Goal: Book appointment/travel/reservation

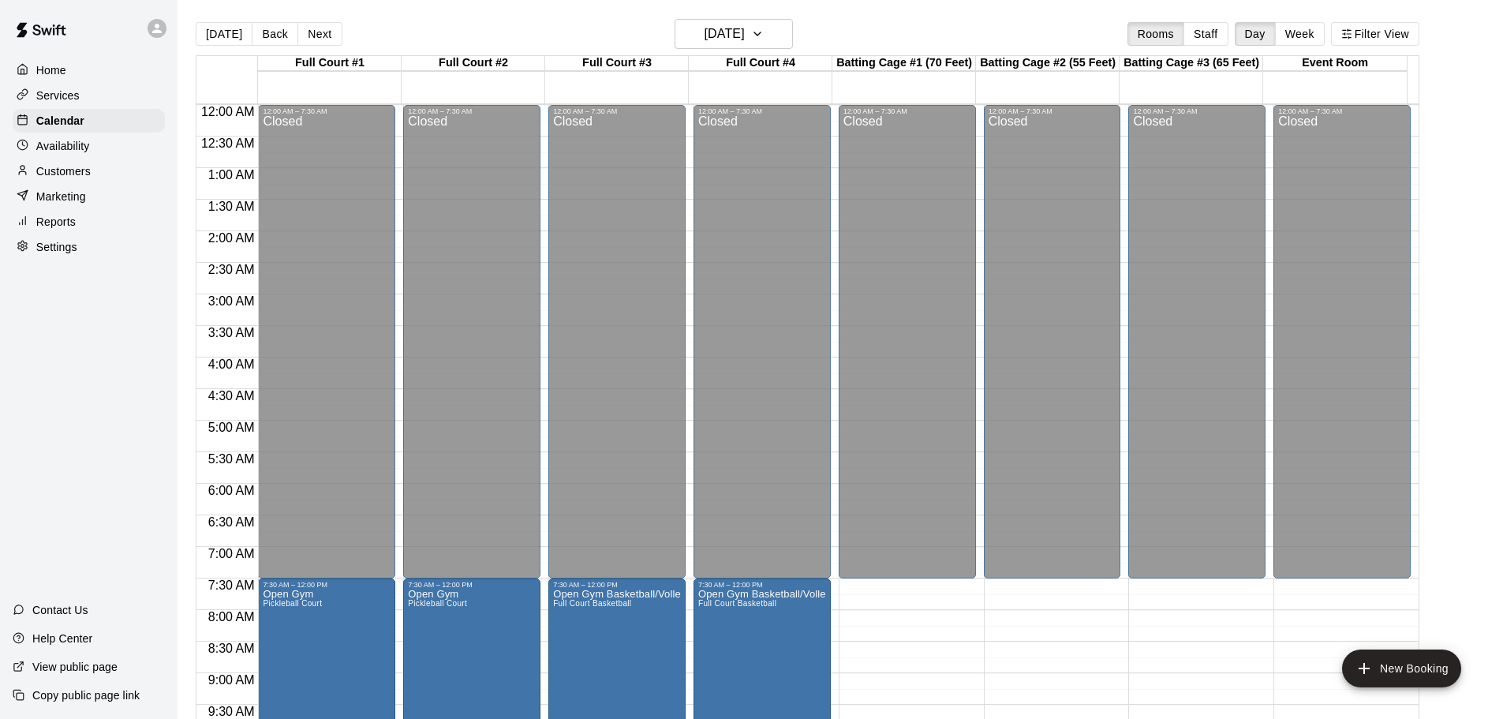
scroll to position [490, 0]
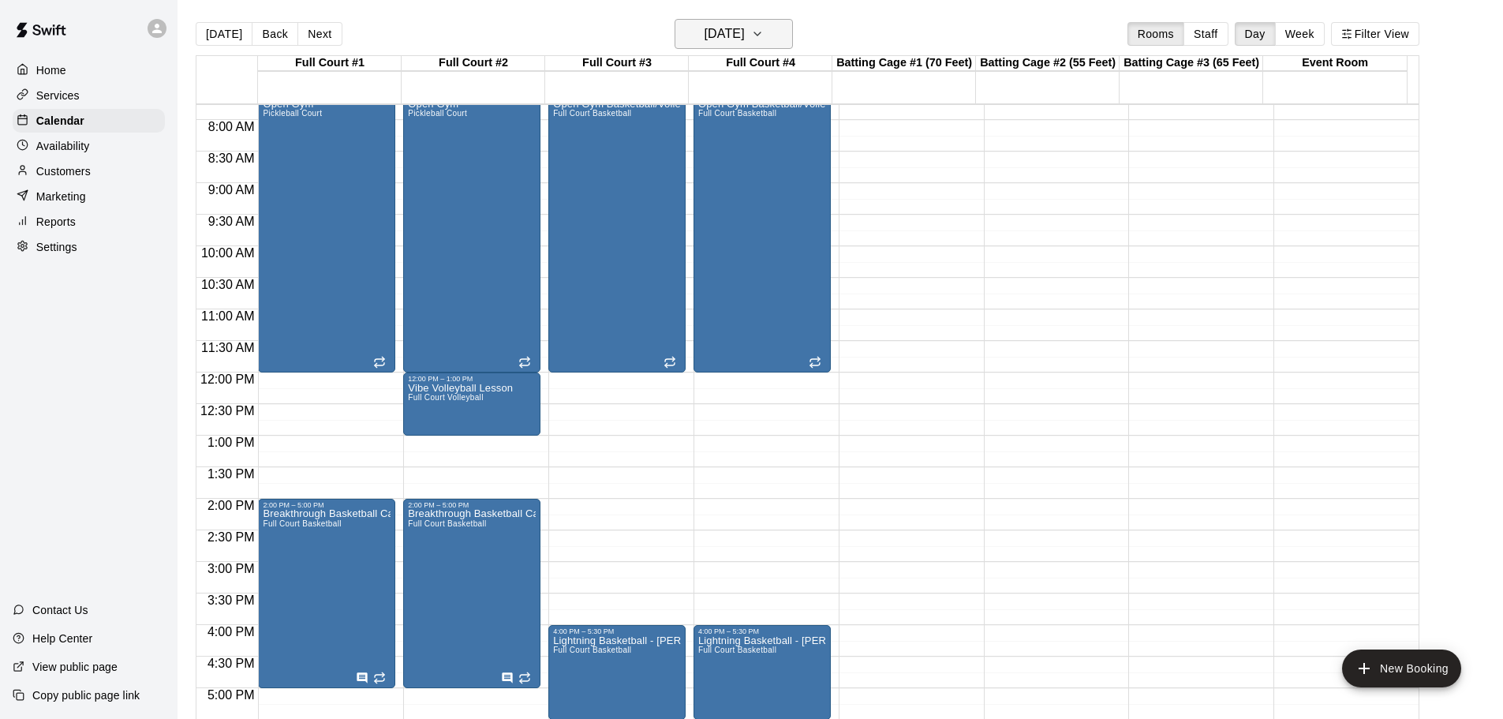
click at [774, 35] on button "[DATE]" at bounding box center [734, 34] width 118 height 30
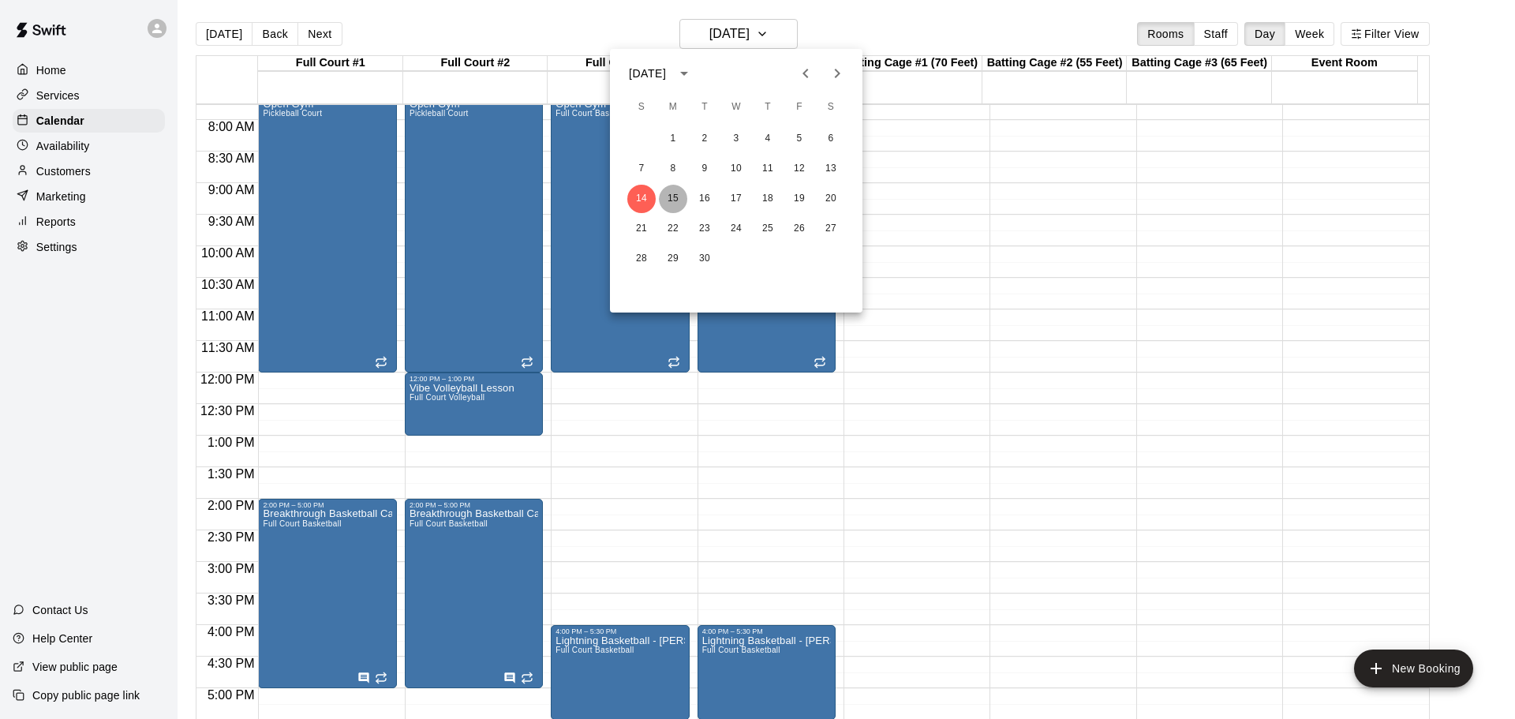
click at [673, 199] on button "15" at bounding box center [673, 199] width 28 height 28
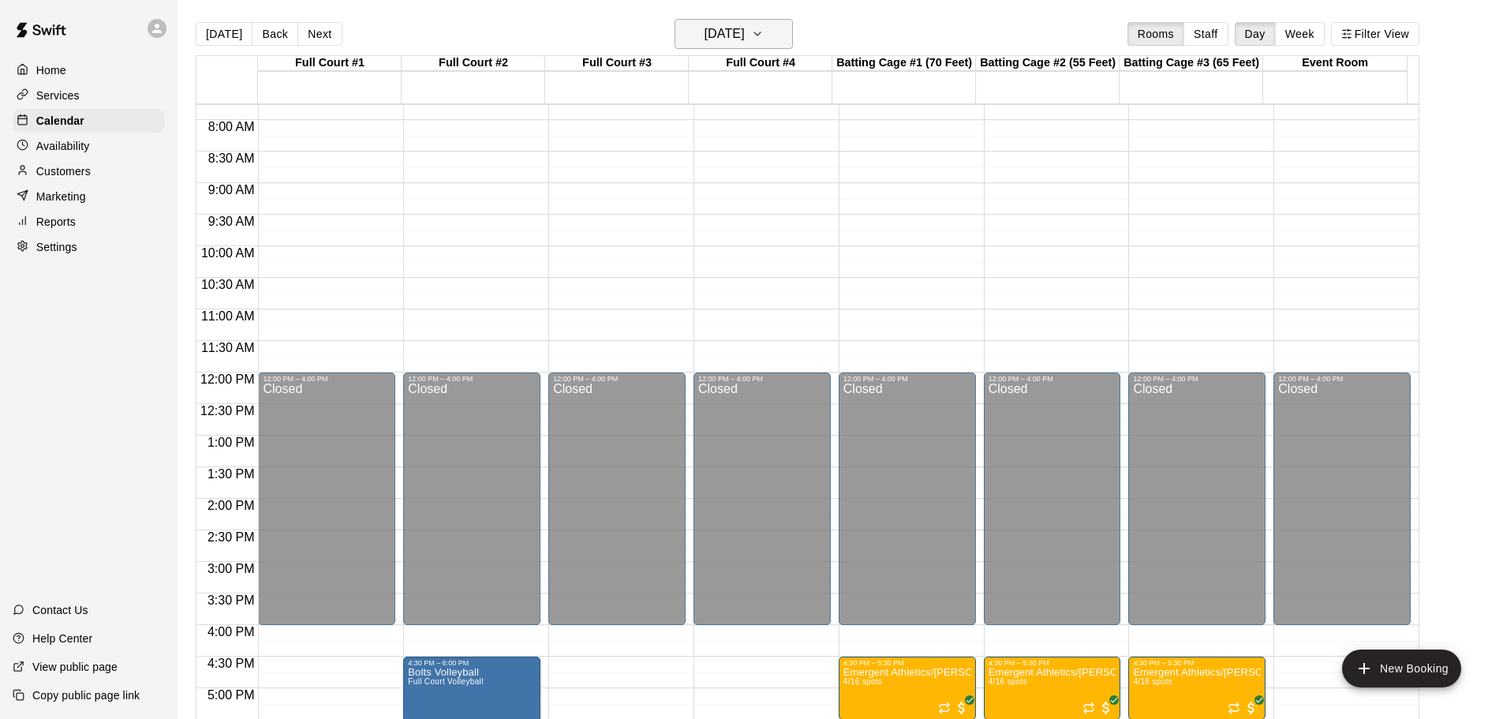
click at [764, 31] on icon "button" at bounding box center [757, 33] width 13 height 19
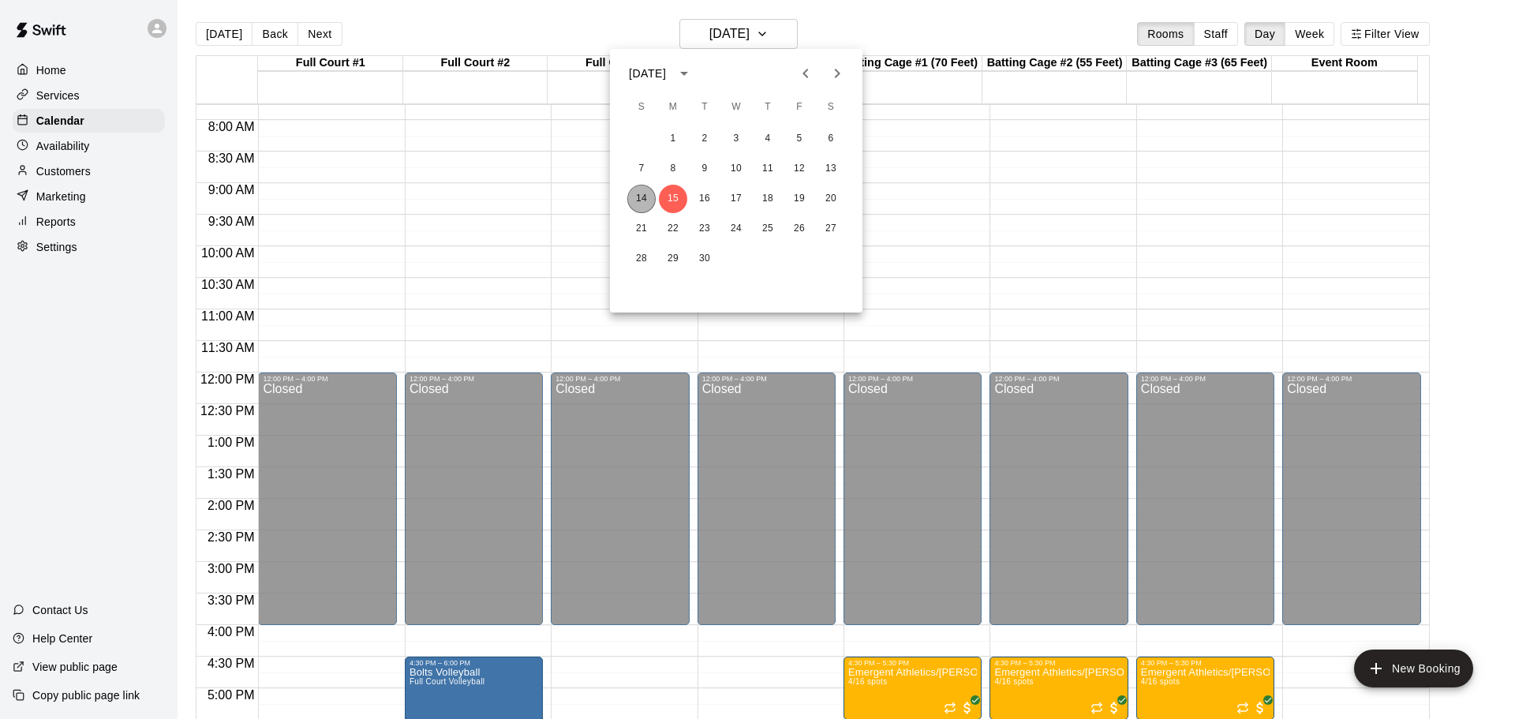
click at [634, 197] on button "14" at bounding box center [641, 199] width 28 height 28
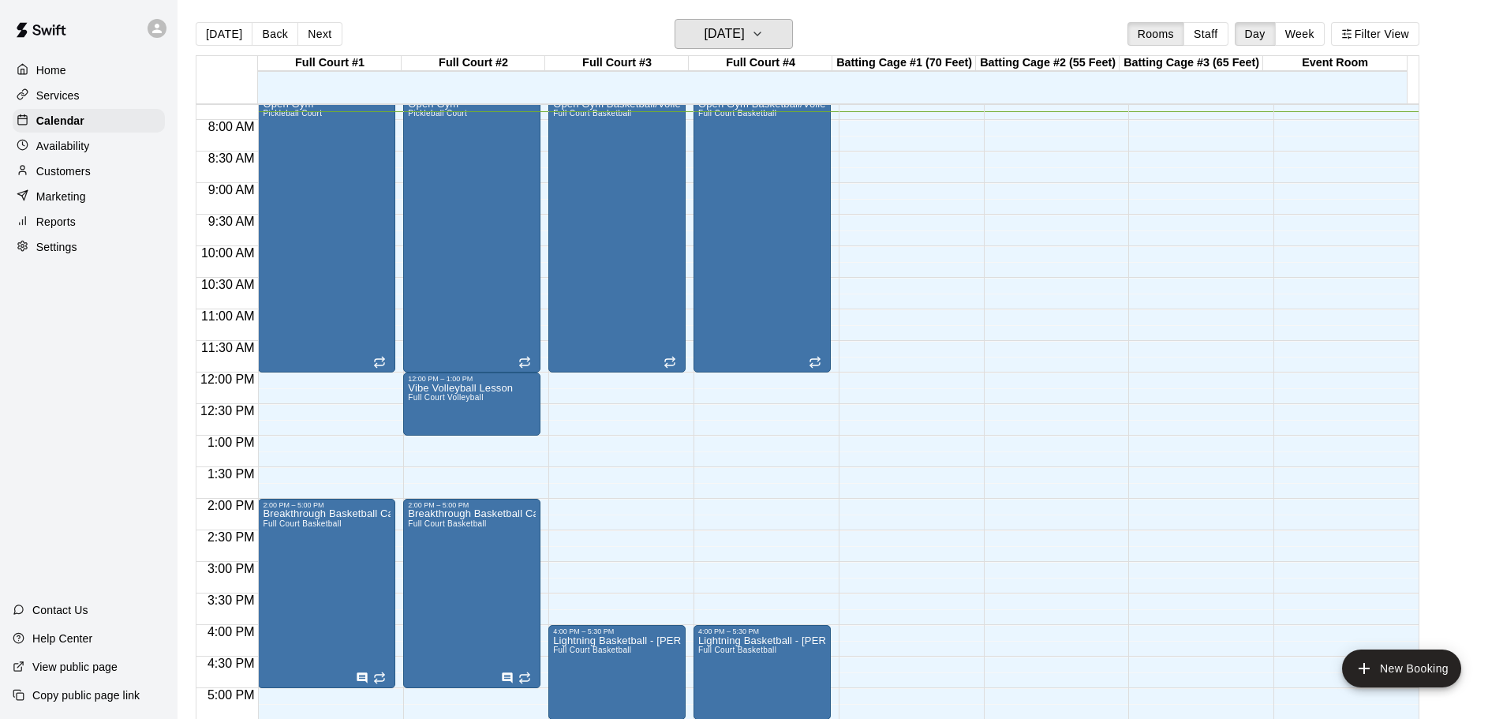
scroll to position [569, 0]
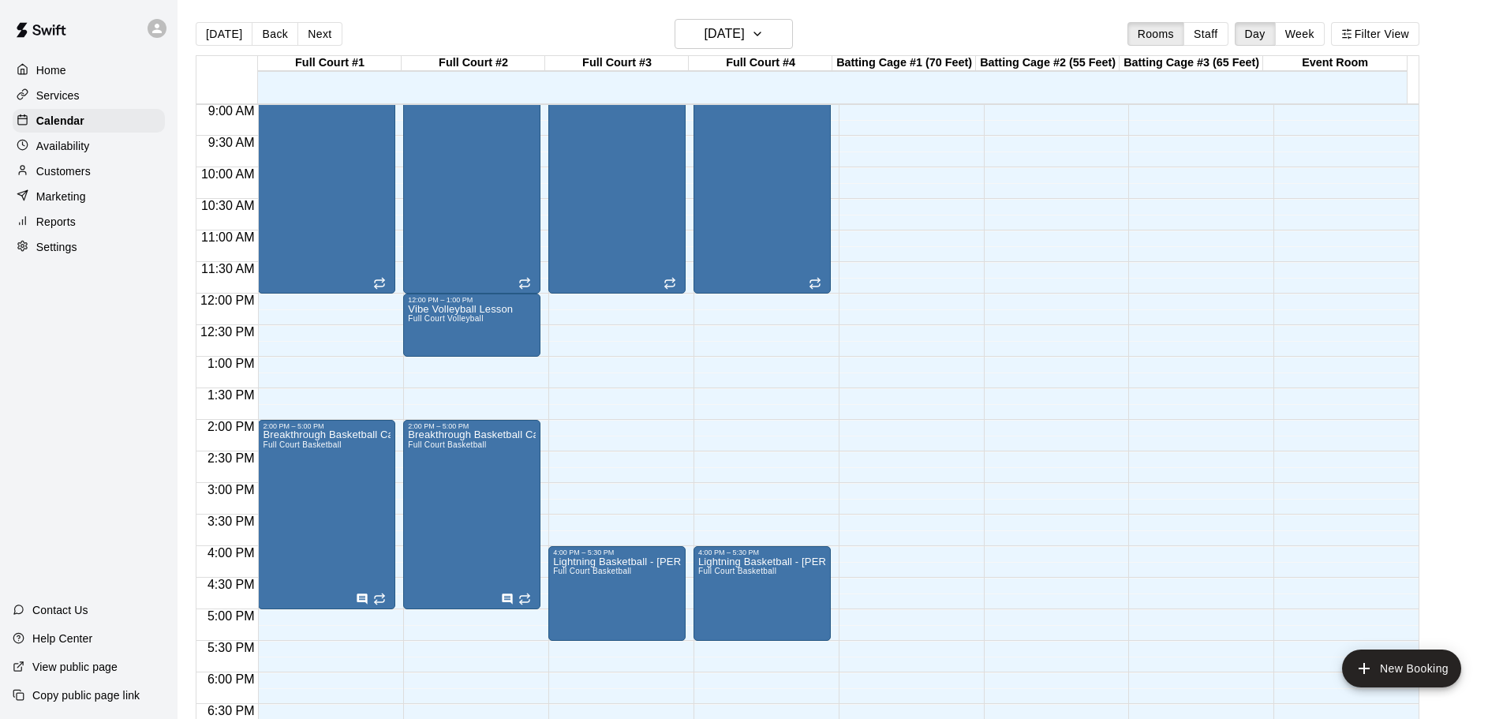
click at [51, 396] on div "Home Services Calendar Availability Customers Marketing Reports Settings Contac…" at bounding box center [89, 359] width 178 height 719
click at [793, 39] on button "[DATE]" at bounding box center [734, 34] width 118 height 30
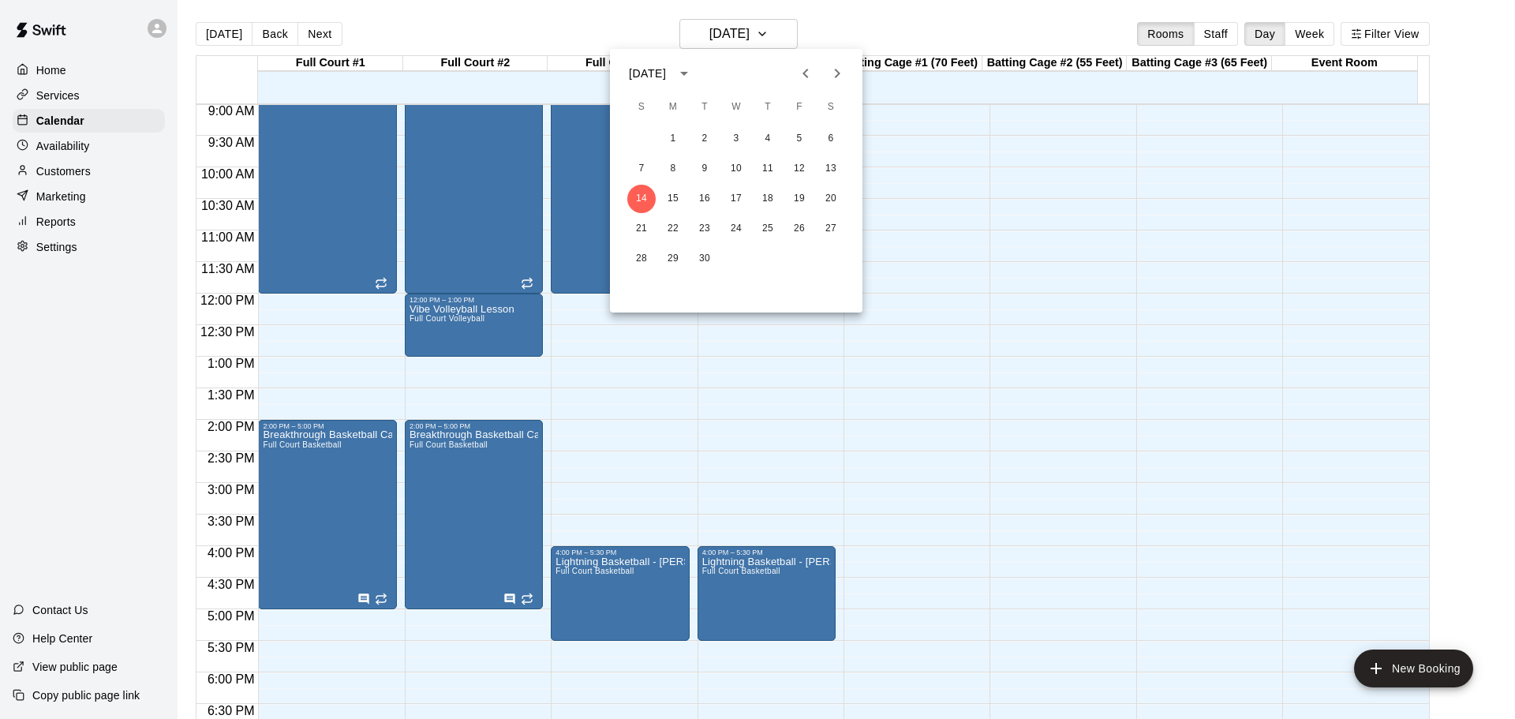
click at [43, 349] on div at bounding box center [757, 359] width 1515 height 719
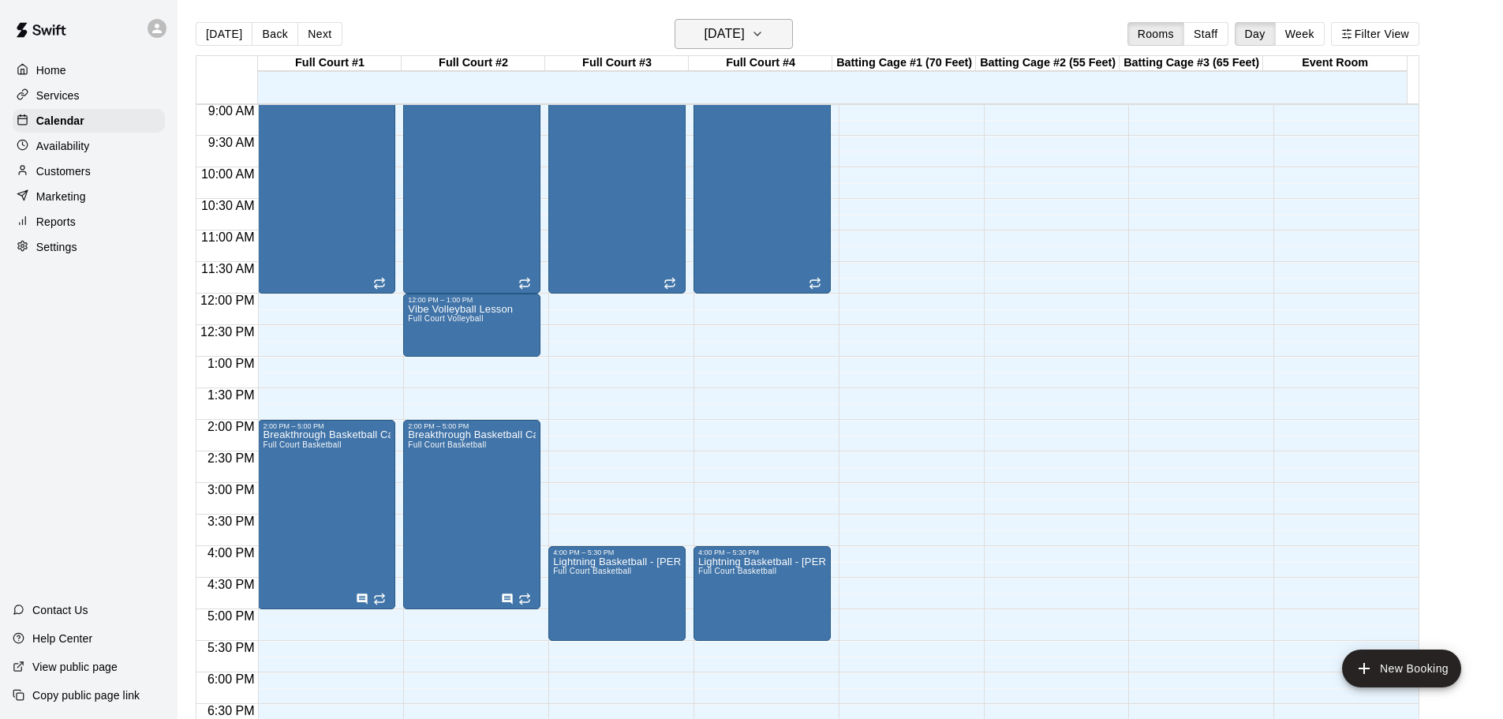
click at [745, 28] on h6 "[DATE]" at bounding box center [725, 34] width 40 height 22
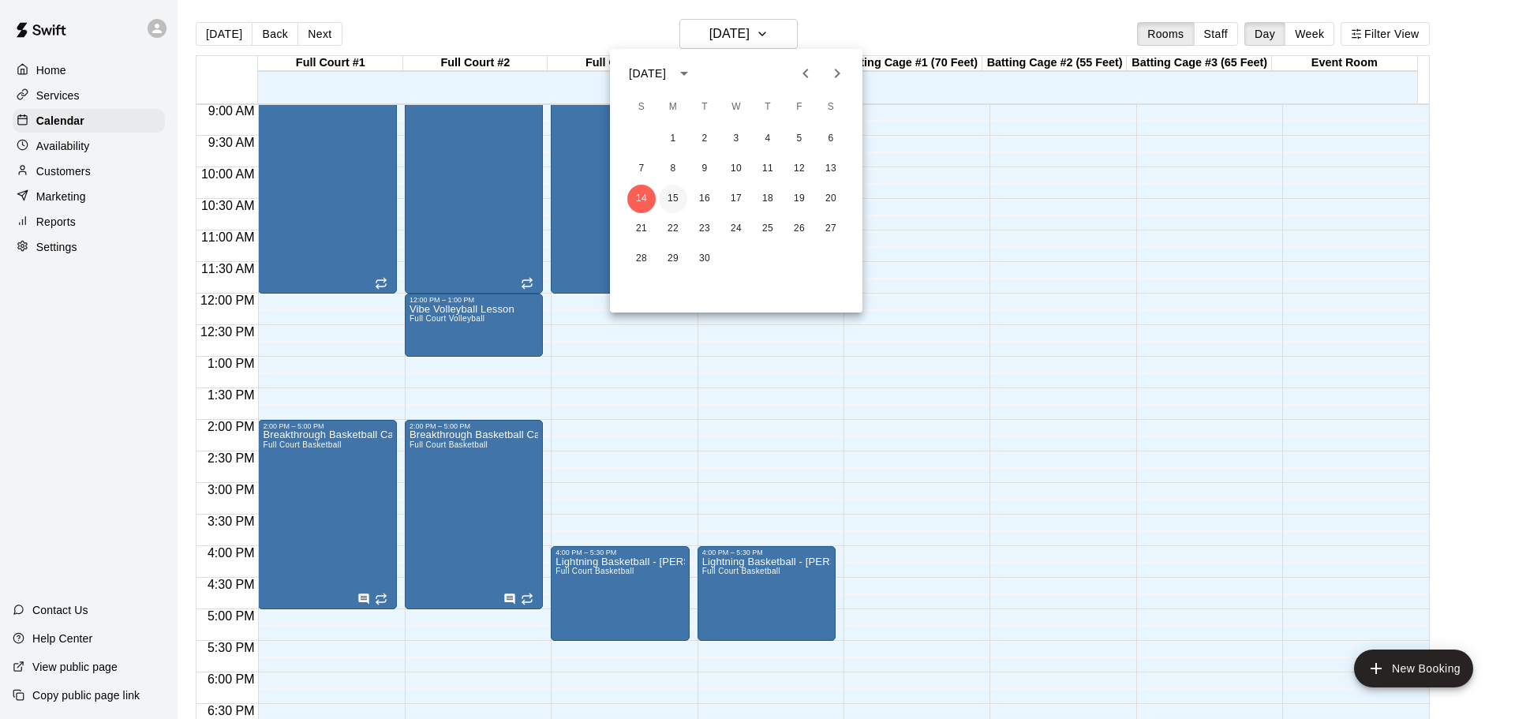
click at [671, 197] on button "15" at bounding box center [673, 199] width 28 height 28
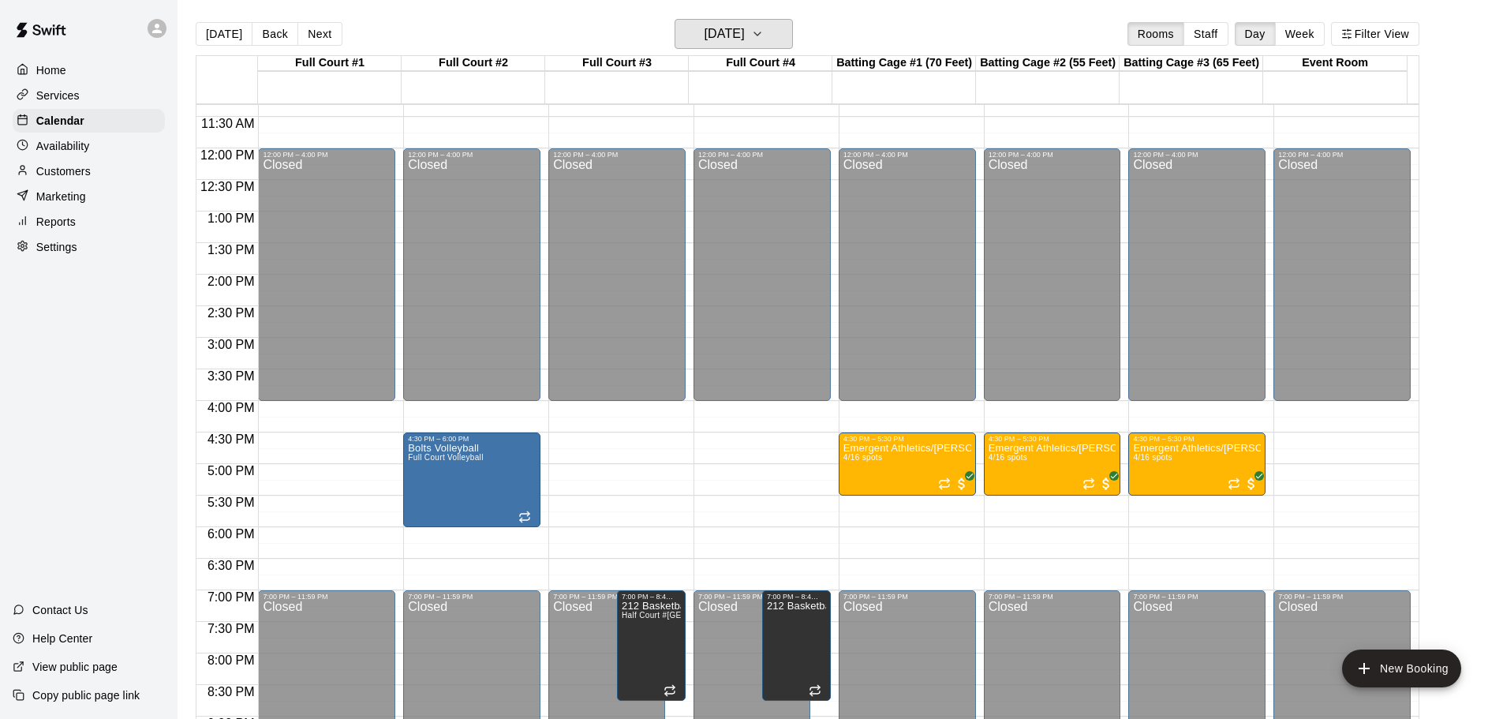
scroll to position [727, 0]
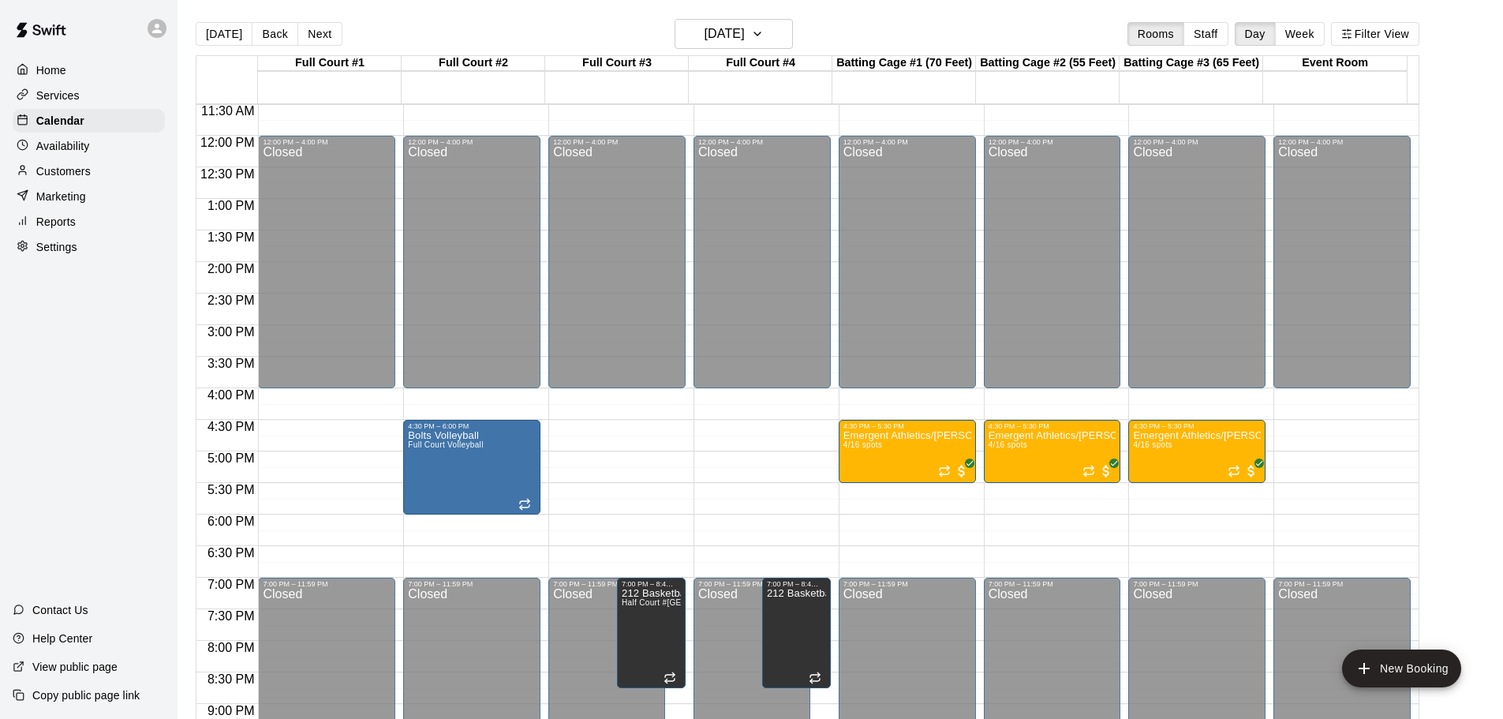
click at [1323, 428] on div "12:00 AM – 7:30 AM Closed 12:00 PM – 4:00 PM Closed 7:00 PM – 11:59 PM Closed" at bounding box center [1342, 135] width 137 height 1515
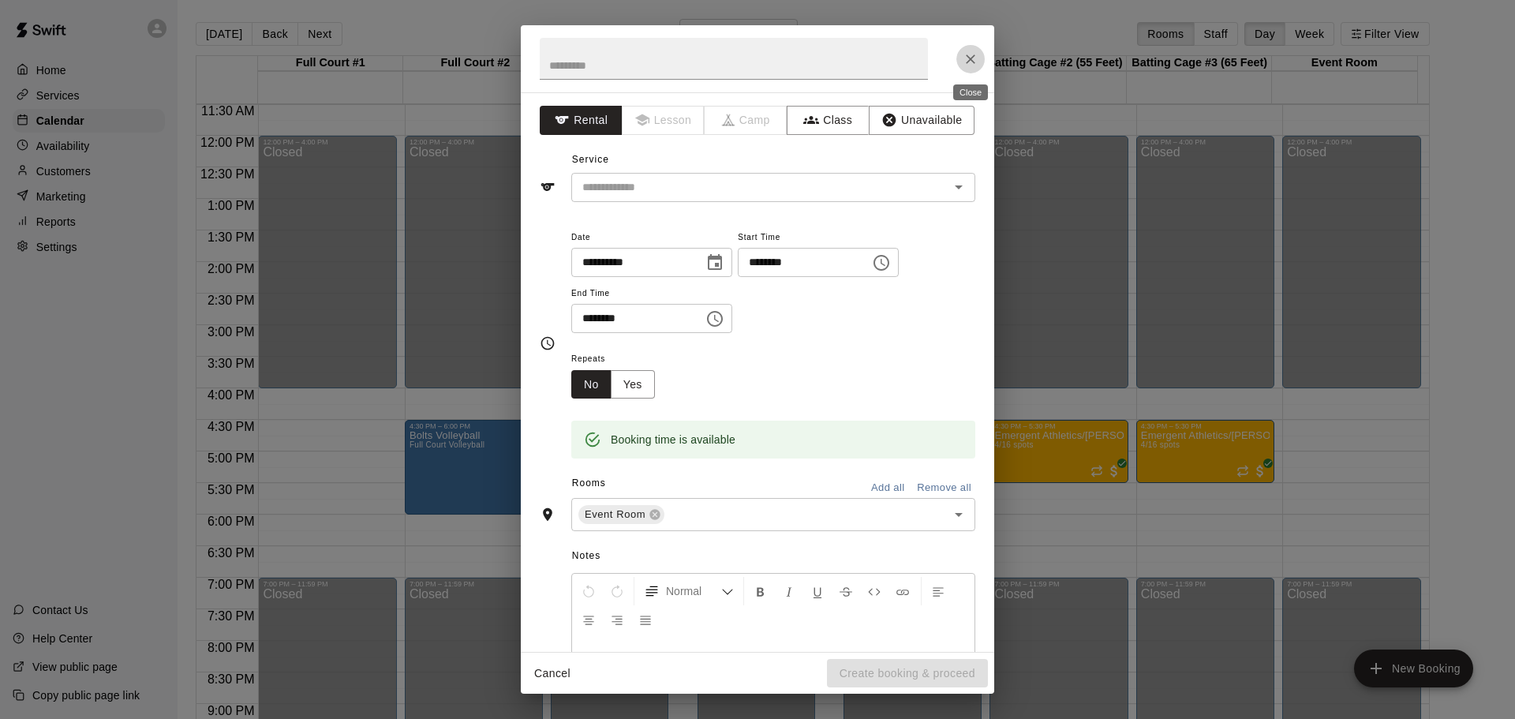
click at [970, 57] on icon "Close" at bounding box center [971, 59] width 16 height 16
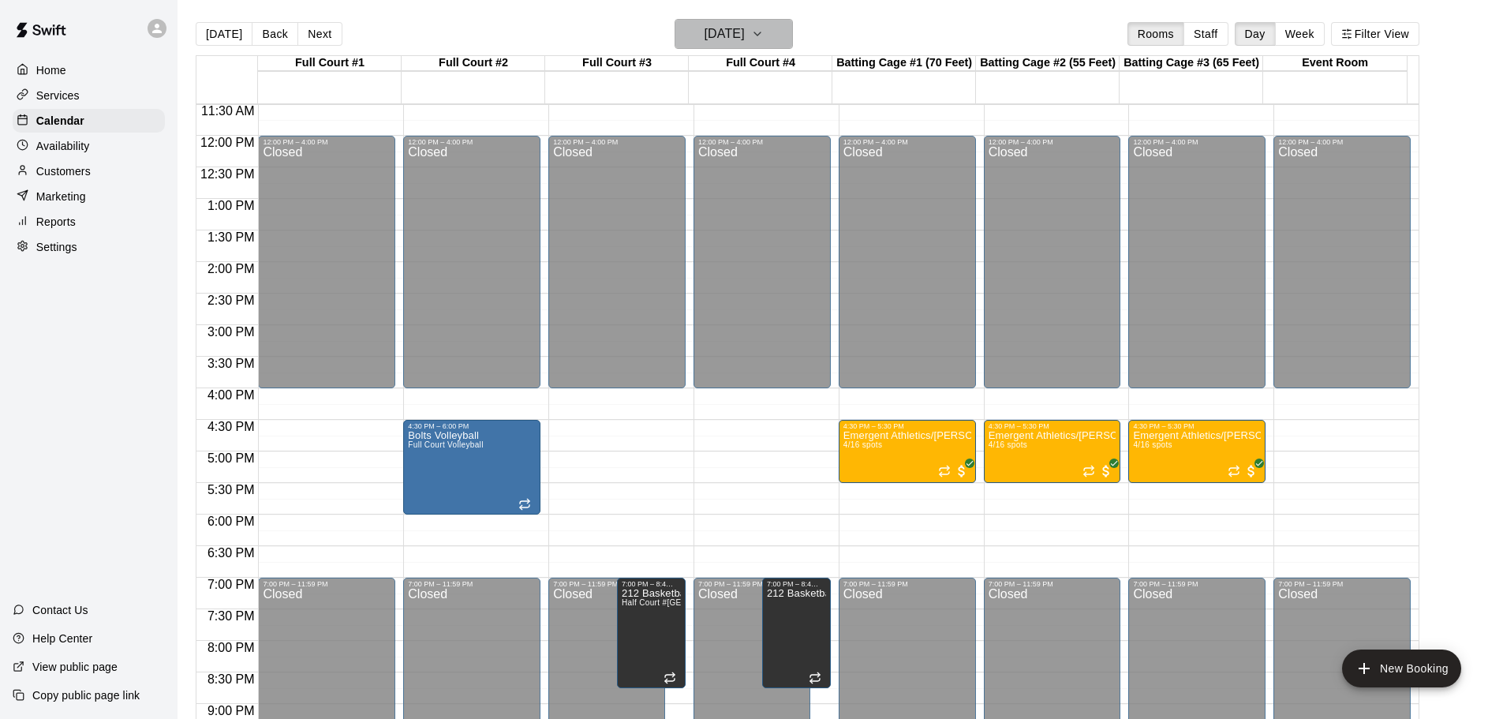
click at [776, 34] on button "[DATE]" at bounding box center [734, 34] width 118 height 30
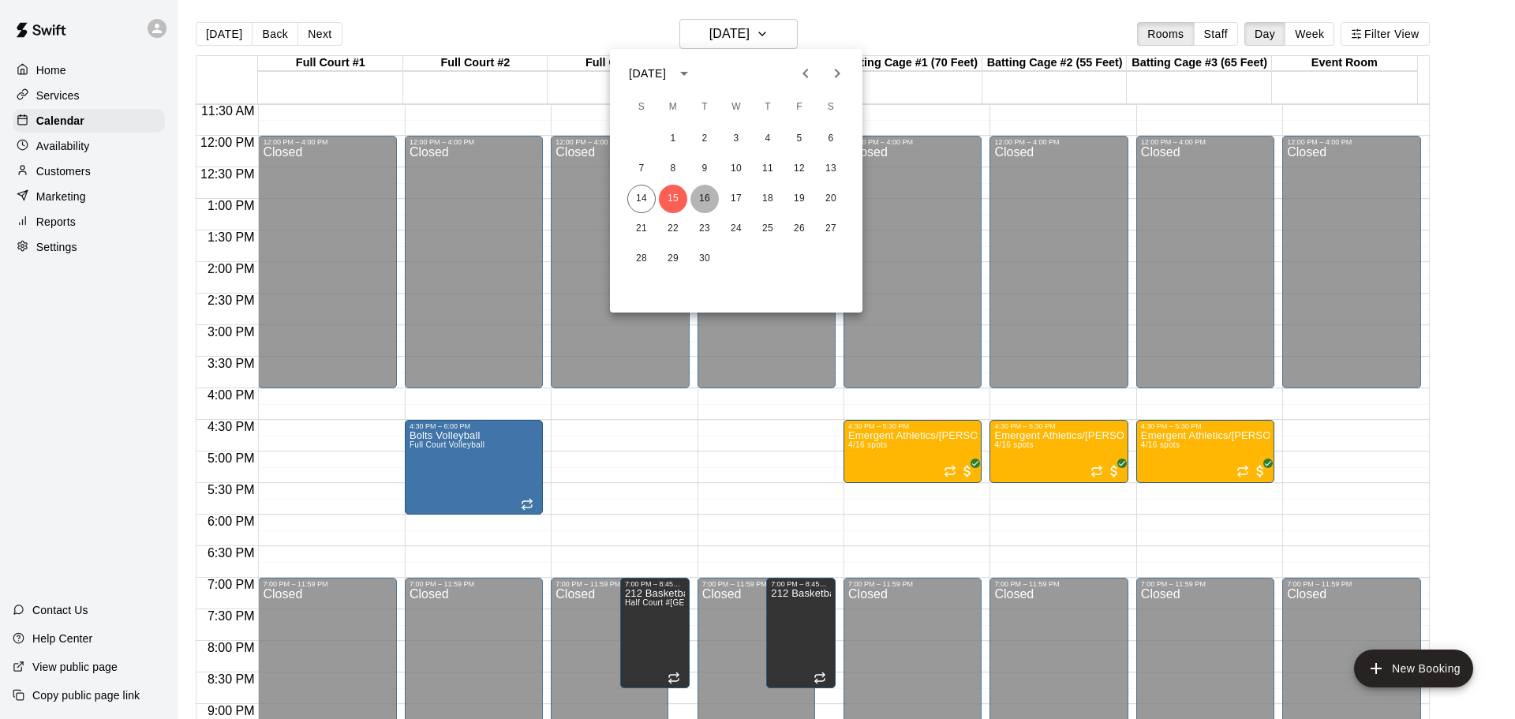
click at [705, 199] on button "16" at bounding box center [704, 199] width 28 height 28
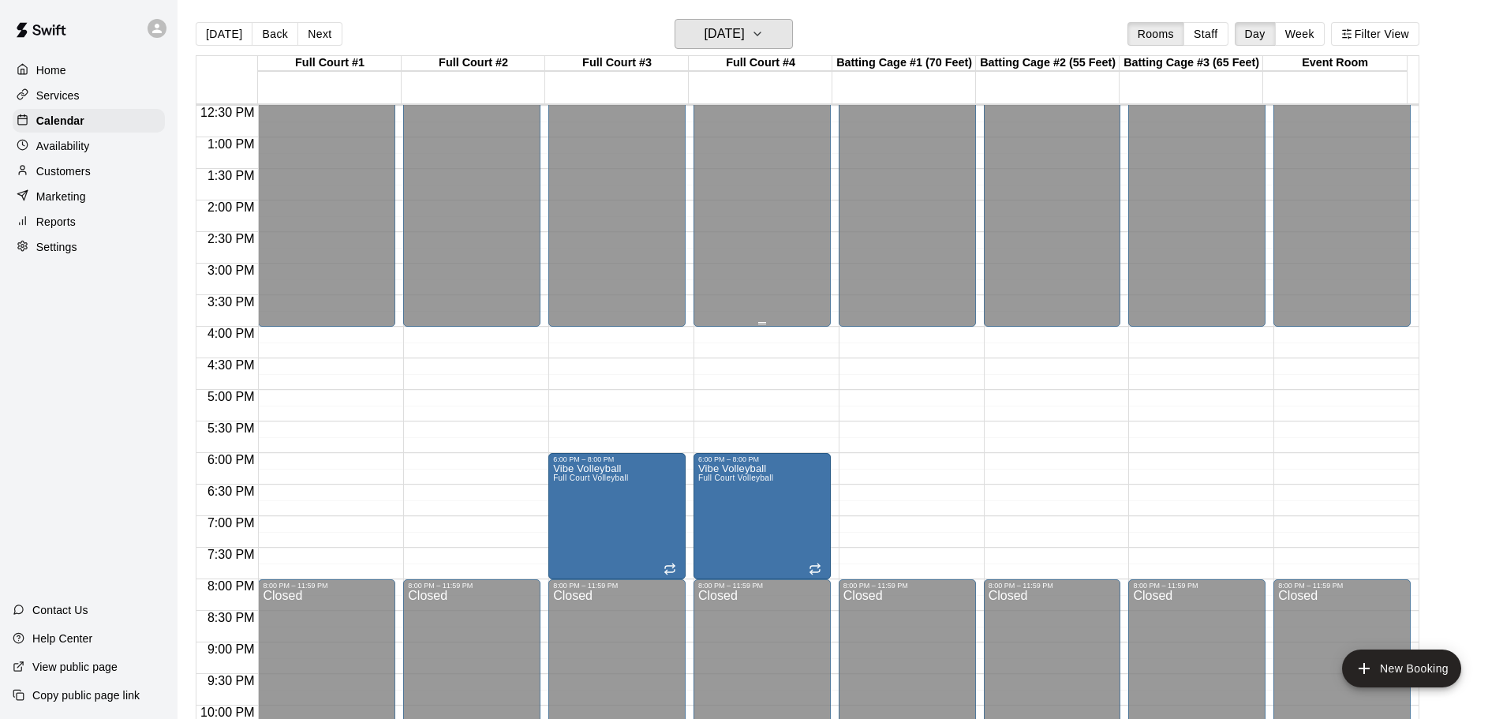
scroll to position [806, 0]
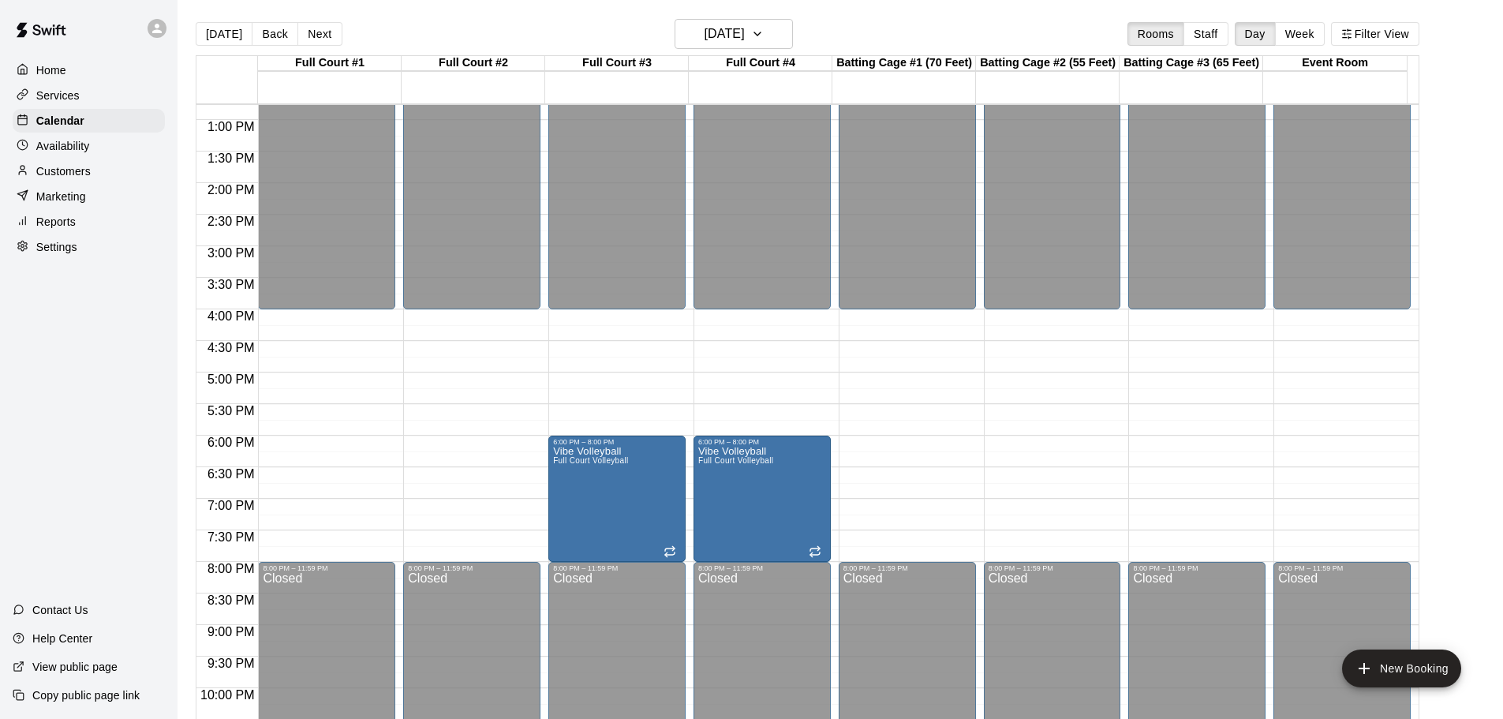
click at [29, 387] on div "Home Services Calendar Availability Customers Marketing Reports Settings Contac…" at bounding box center [89, 359] width 178 height 719
click at [731, 27] on h6 "[DATE]" at bounding box center [725, 34] width 40 height 22
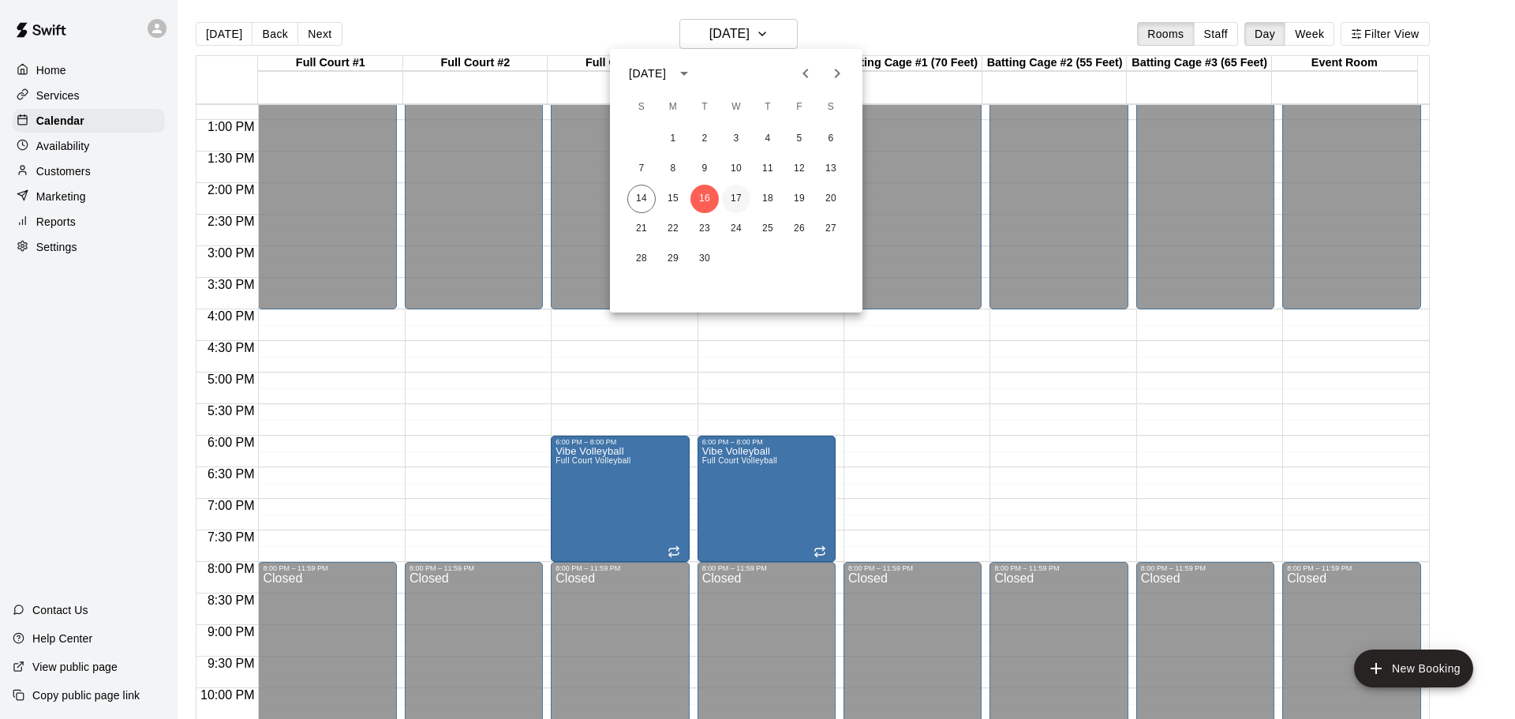
click at [733, 200] on button "17" at bounding box center [736, 199] width 28 height 28
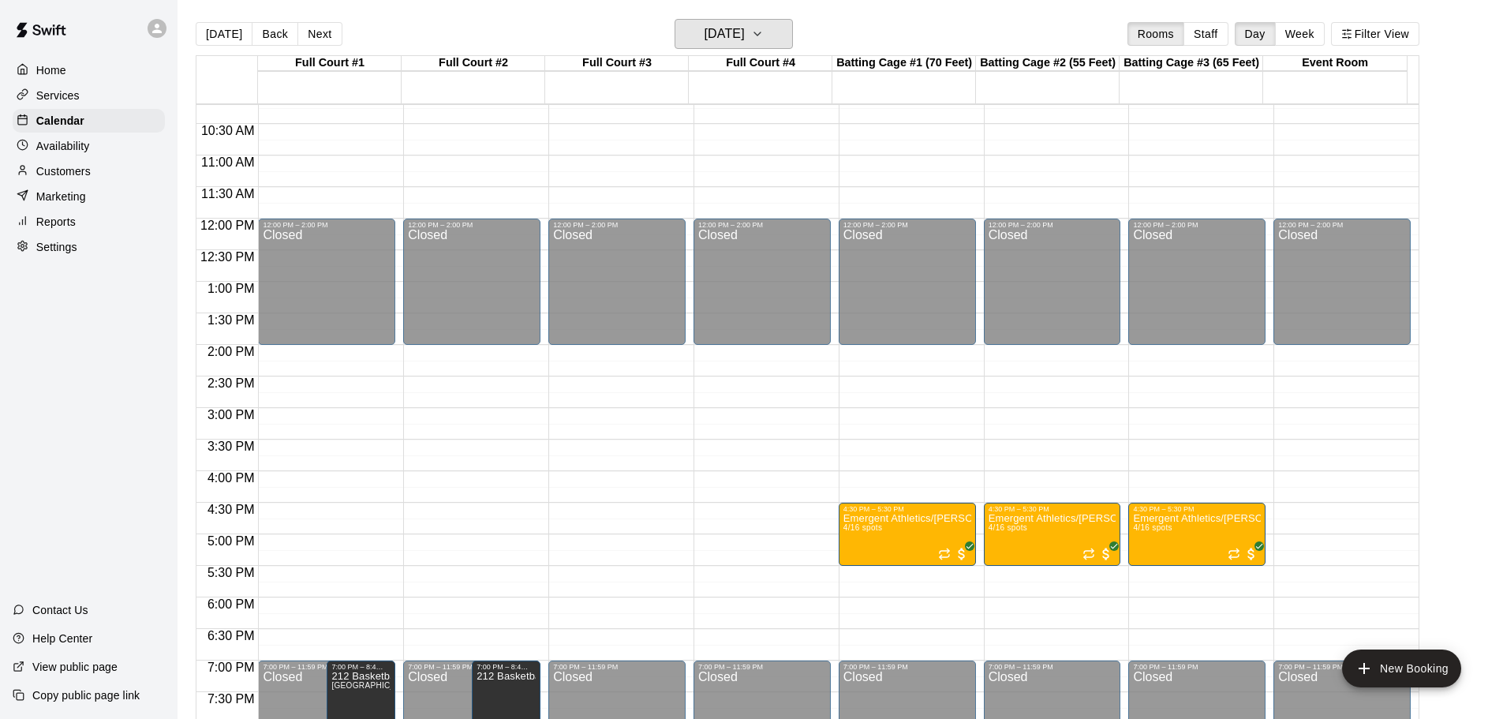
scroll to position [648, 0]
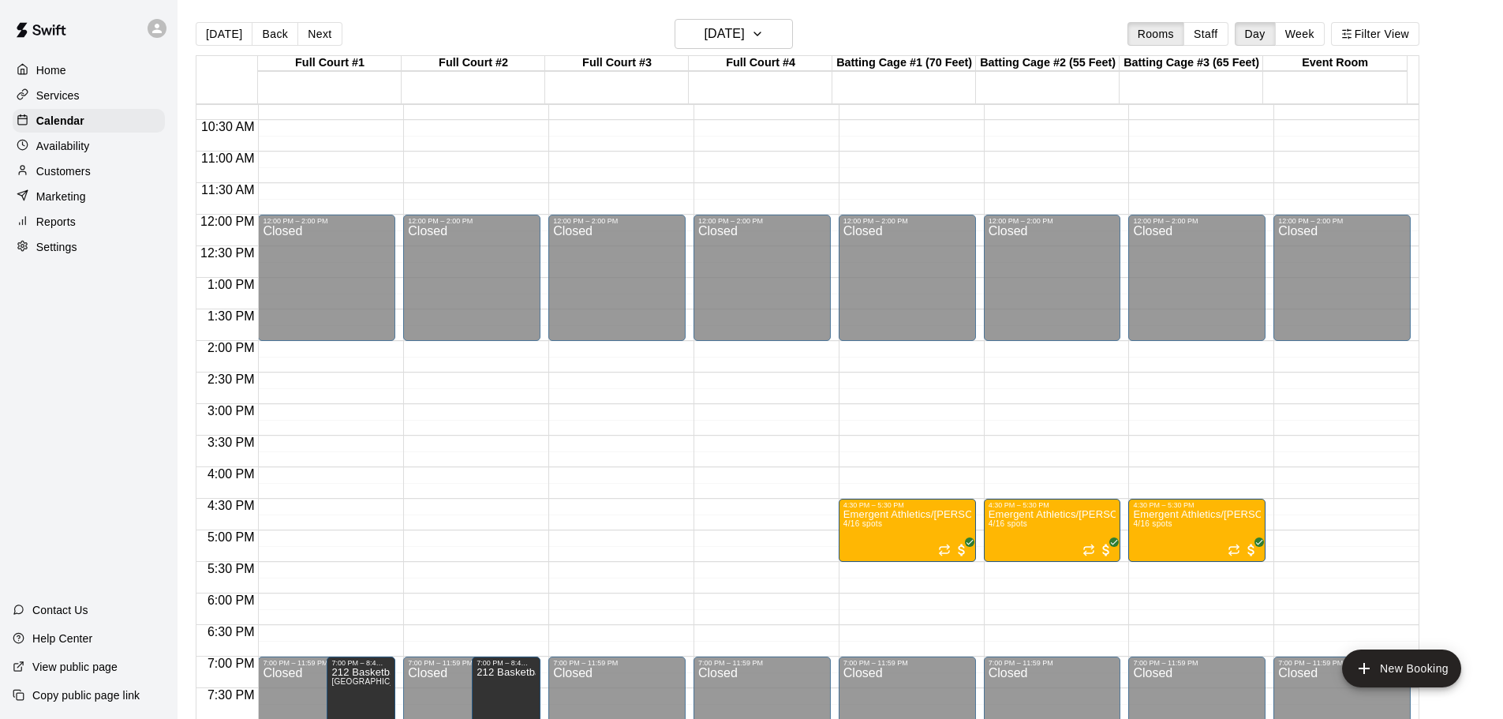
click at [30, 443] on div "Home Services Calendar Availability Customers Marketing Reports Settings Contac…" at bounding box center [89, 359] width 178 height 719
click at [723, 38] on h6 "[DATE]" at bounding box center [725, 34] width 40 height 22
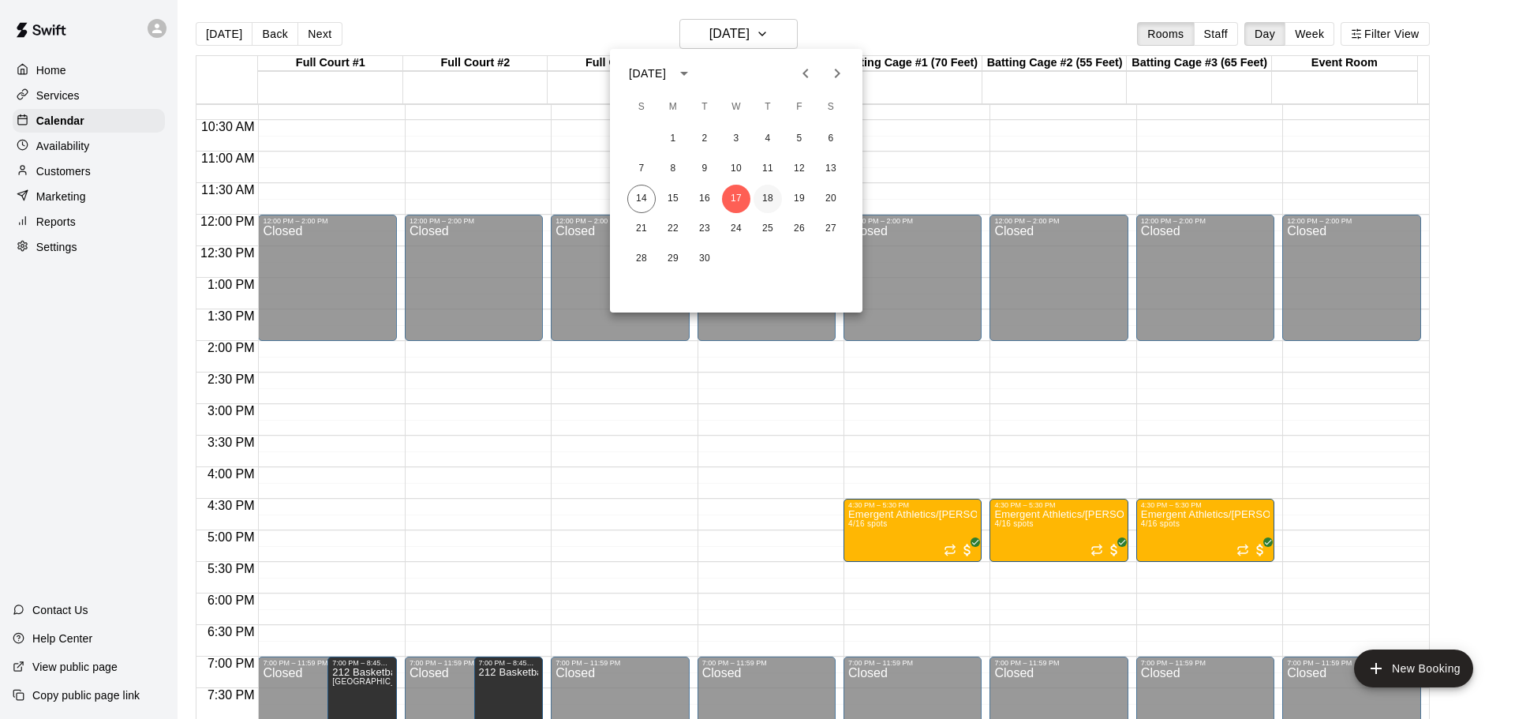
click at [773, 193] on button "18" at bounding box center [768, 199] width 28 height 28
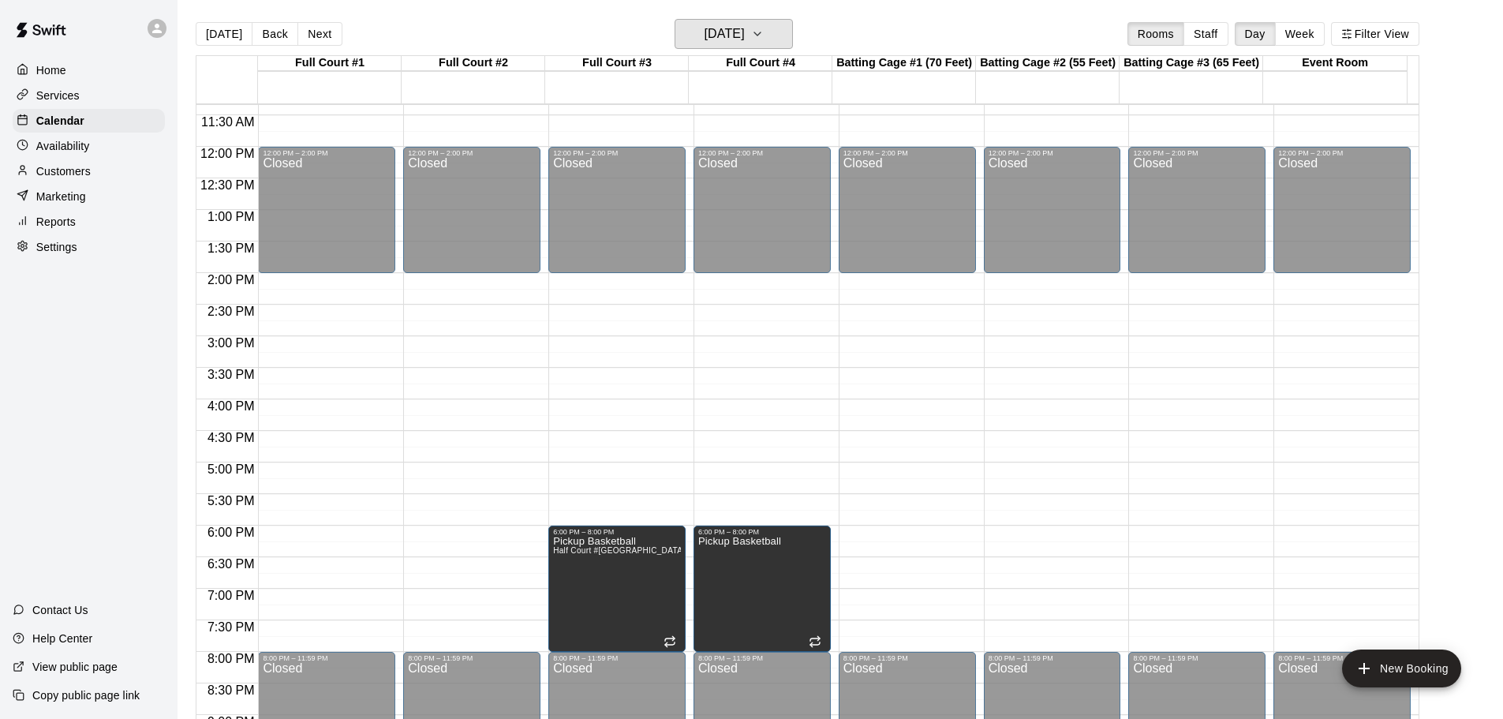
scroll to position [727, 0]
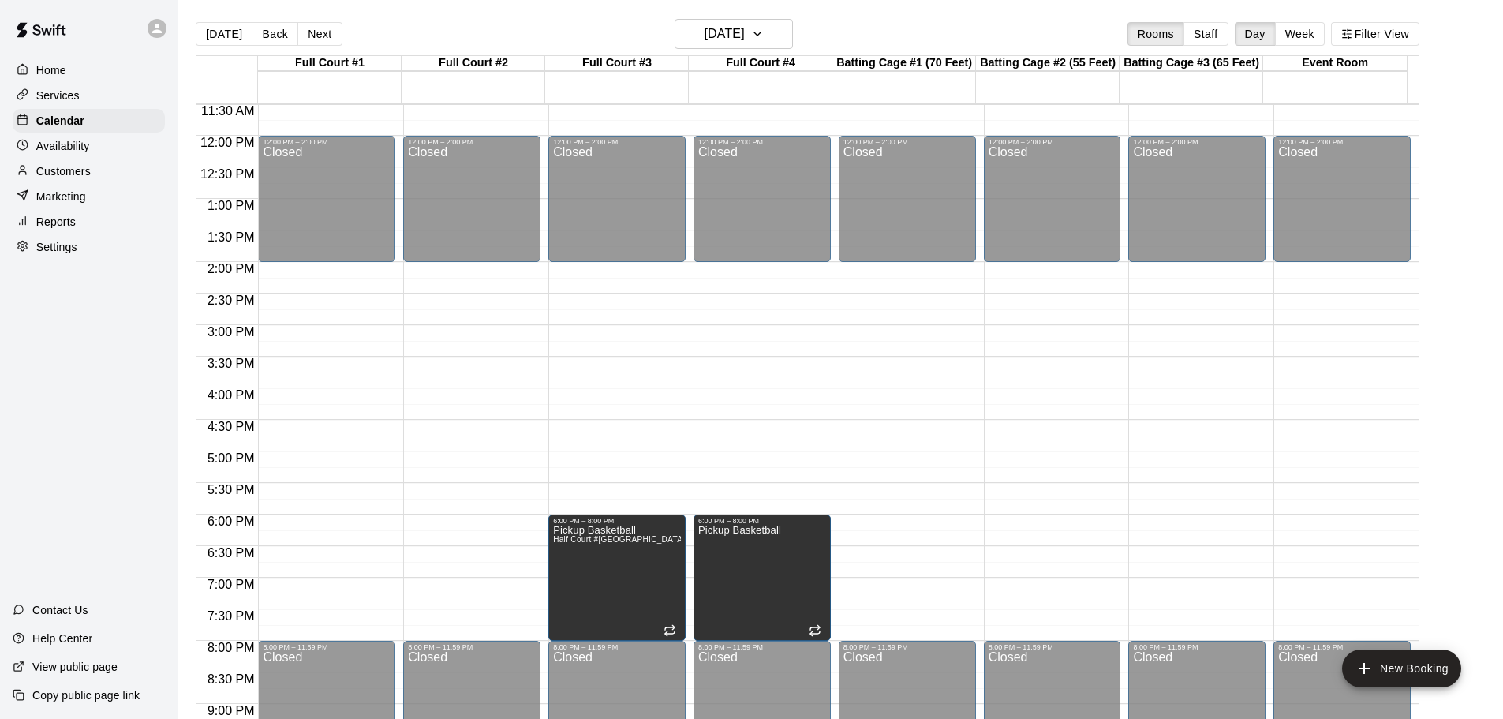
click at [23, 385] on div "Home Services Calendar Availability Customers Marketing Reports Settings Contac…" at bounding box center [89, 359] width 178 height 719
click at [734, 30] on h6 "[DATE]" at bounding box center [725, 34] width 40 height 22
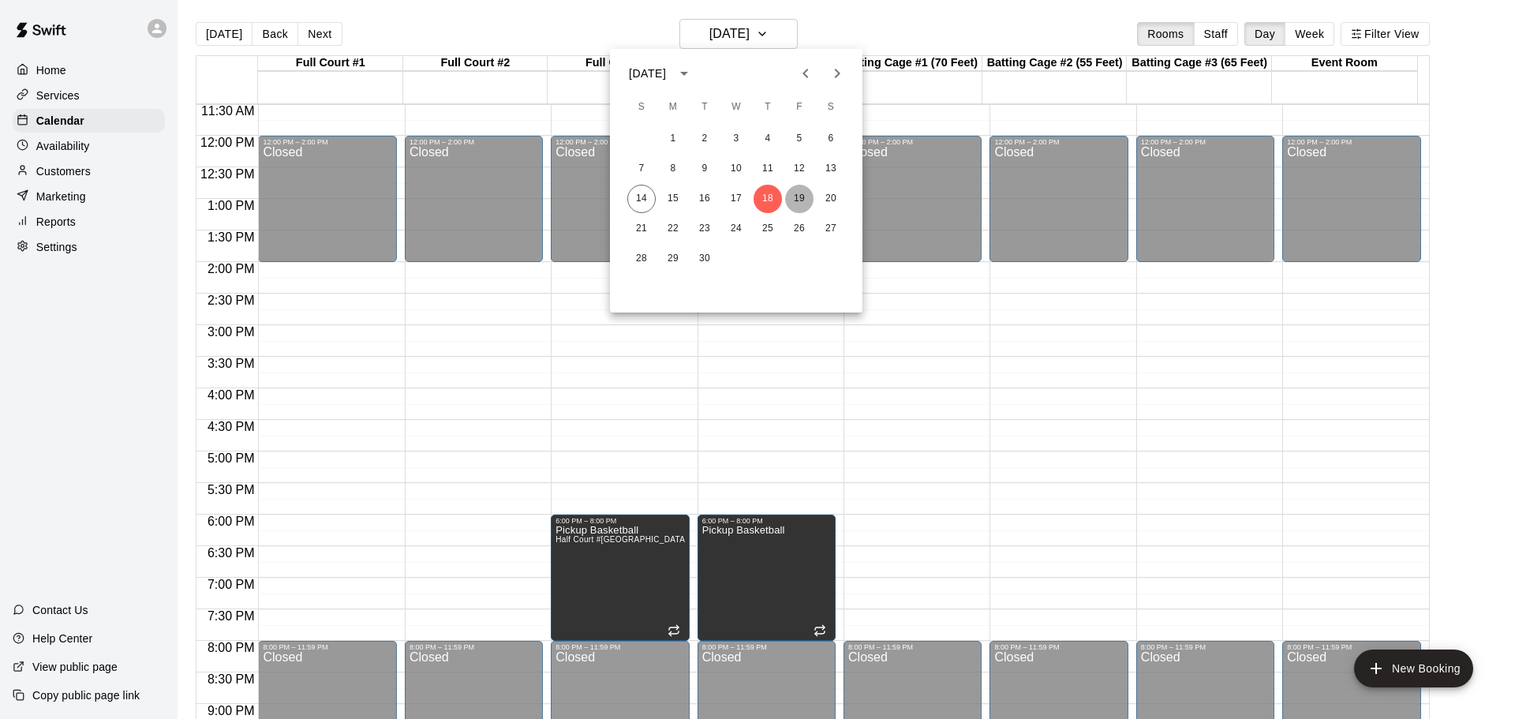
click at [791, 200] on button "19" at bounding box center [799, 199] width 28 height 28
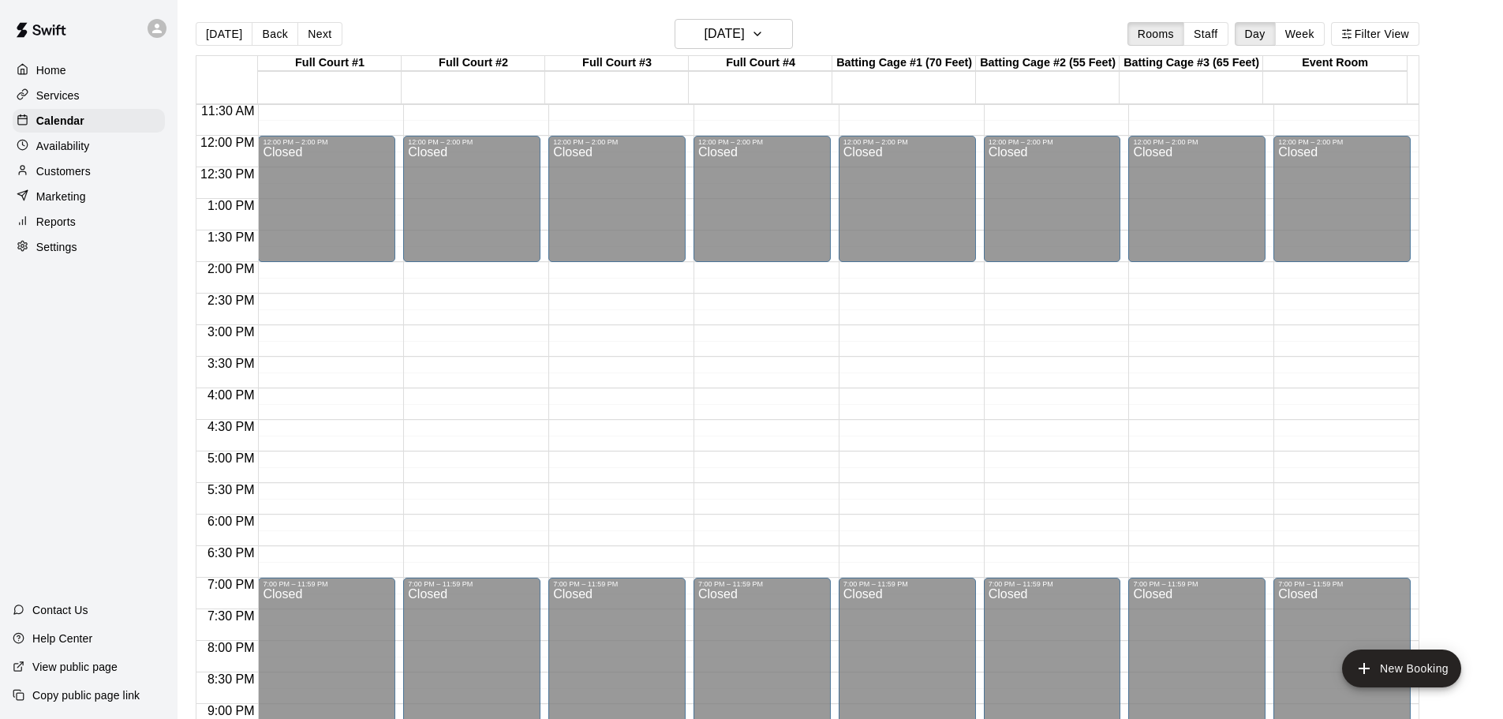
click at [10, 402] on div "Home Services Calendar Availability Customers Marketing Reports Settings Contac…" at bounding box center [89, 359] width 178 height 719
click at [745, 36] on h6 "[DATE]" at bounding box center [725, 34] width 40 height 22
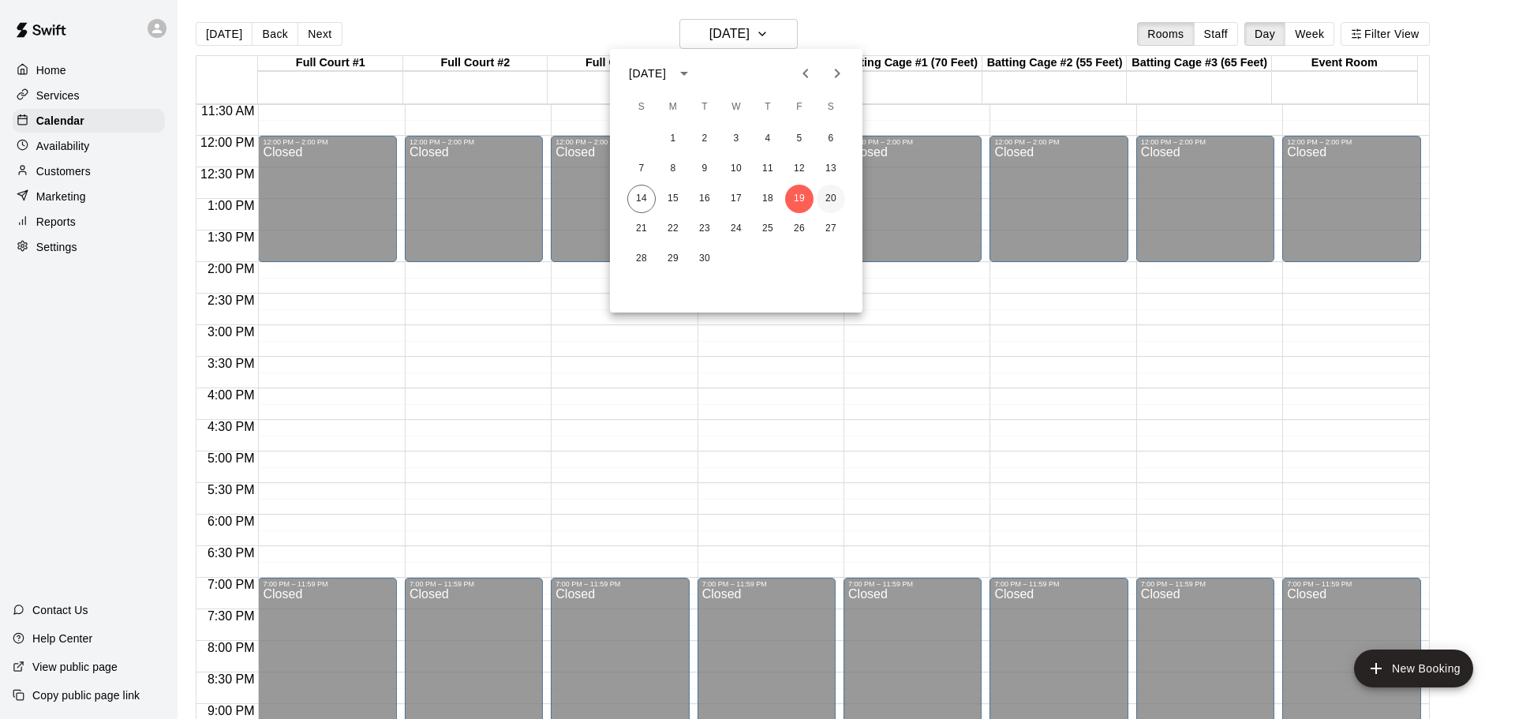
click at [830, 192] on button "20" at bounding box center [831, 199] width 28 height 28
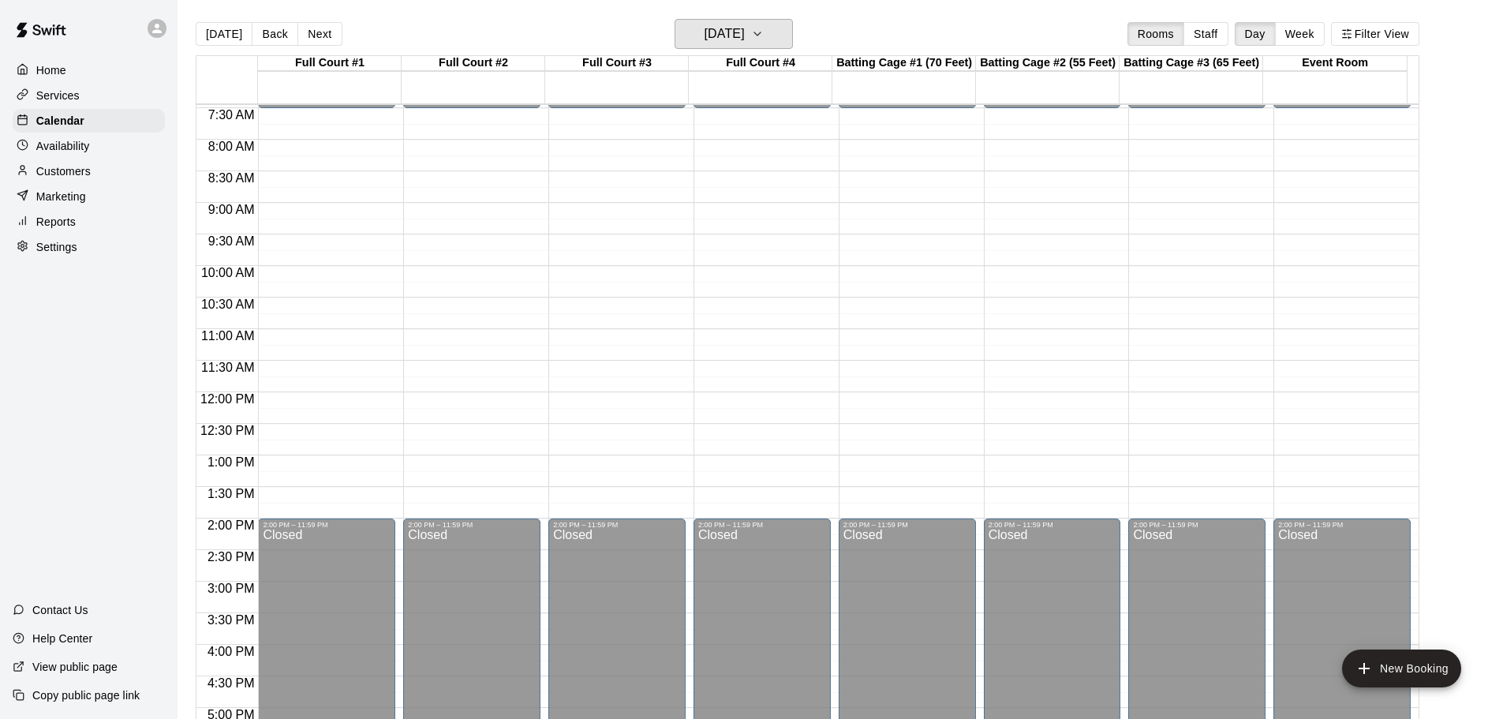
scroll to position [473, 0]
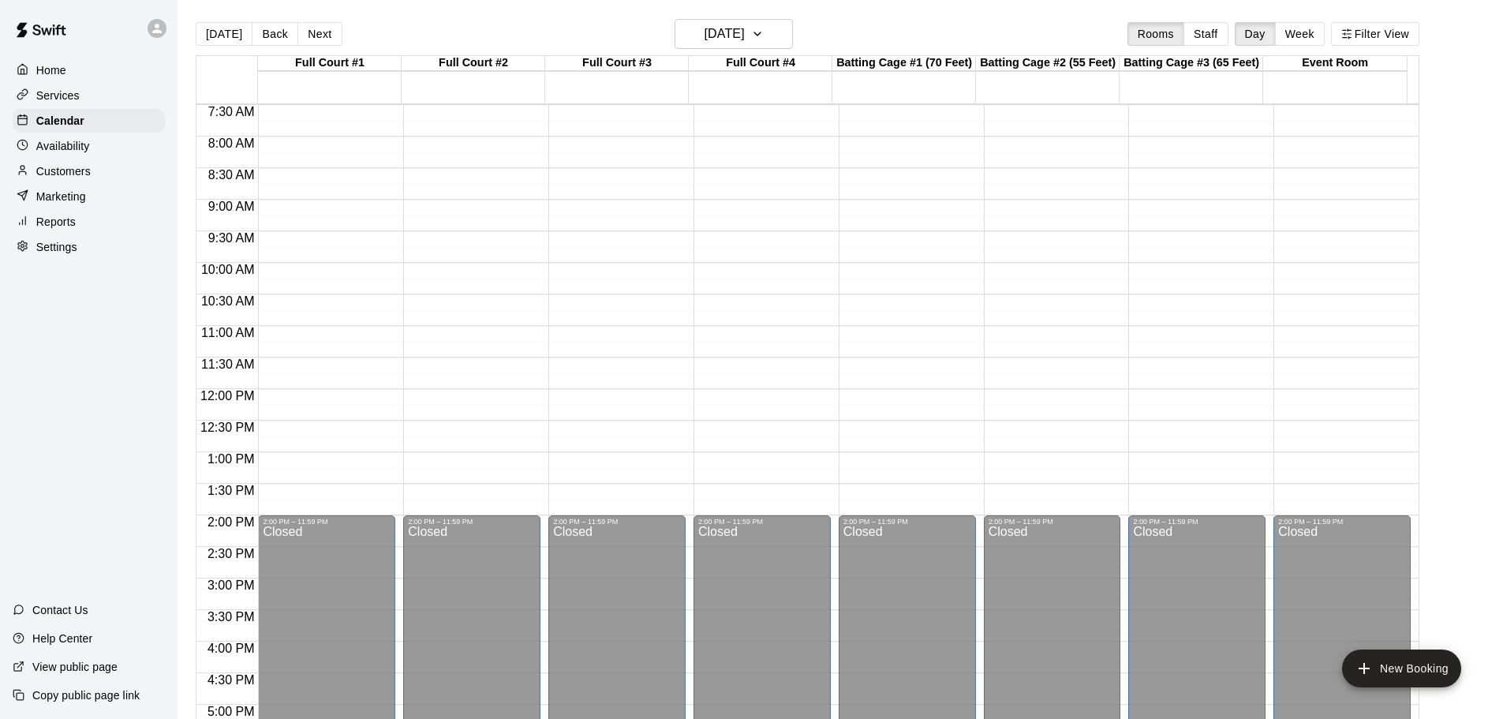
click at [14, 357] on div "Home Services Calendar Availability Customers Marketing Reports Settings Contac…" at bounding box center [89, 359] width 178 height 719
click at [745, 43] on h6 "[DATE]" at bounding box center [725, 34] width 40 height 22
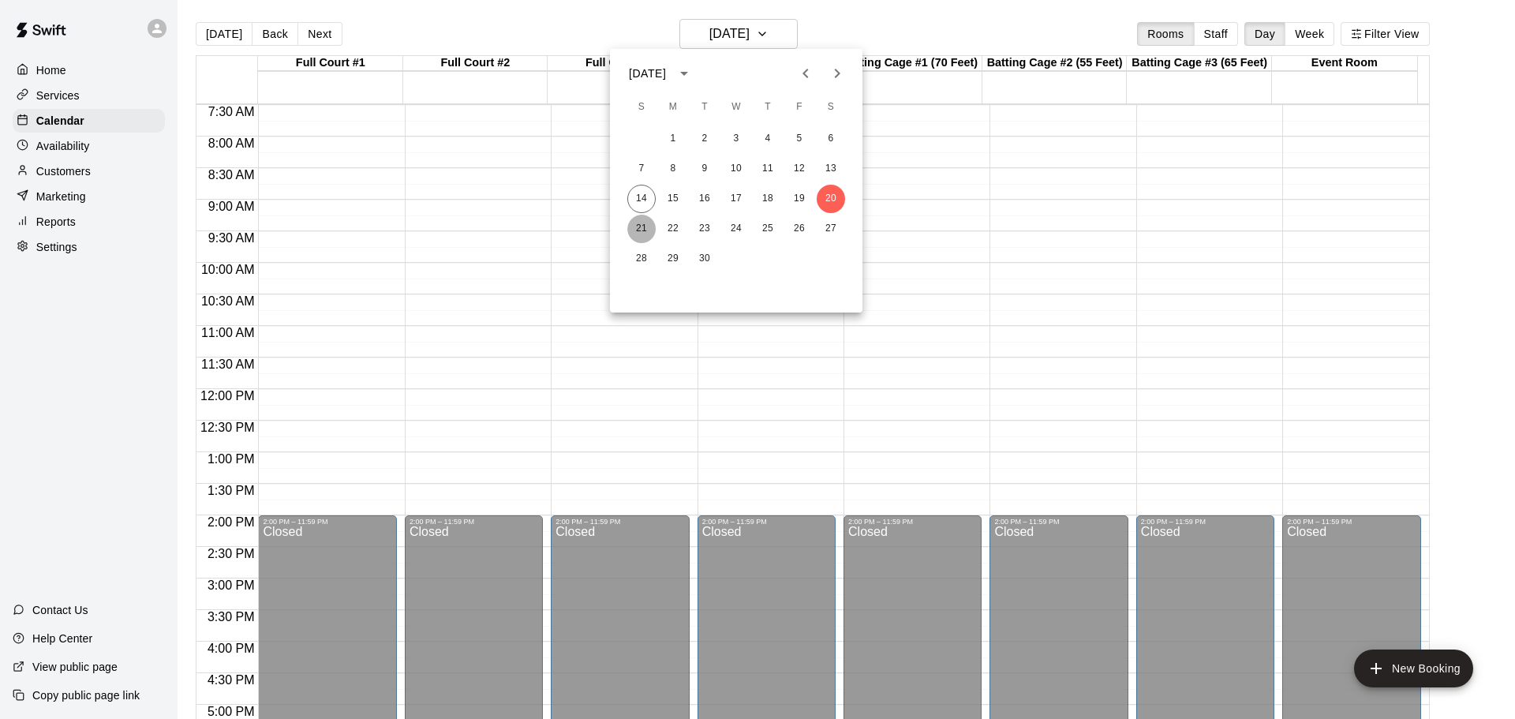
click at [639, 223] on button "21" at bounding box center [641, 229] width 28 height 28
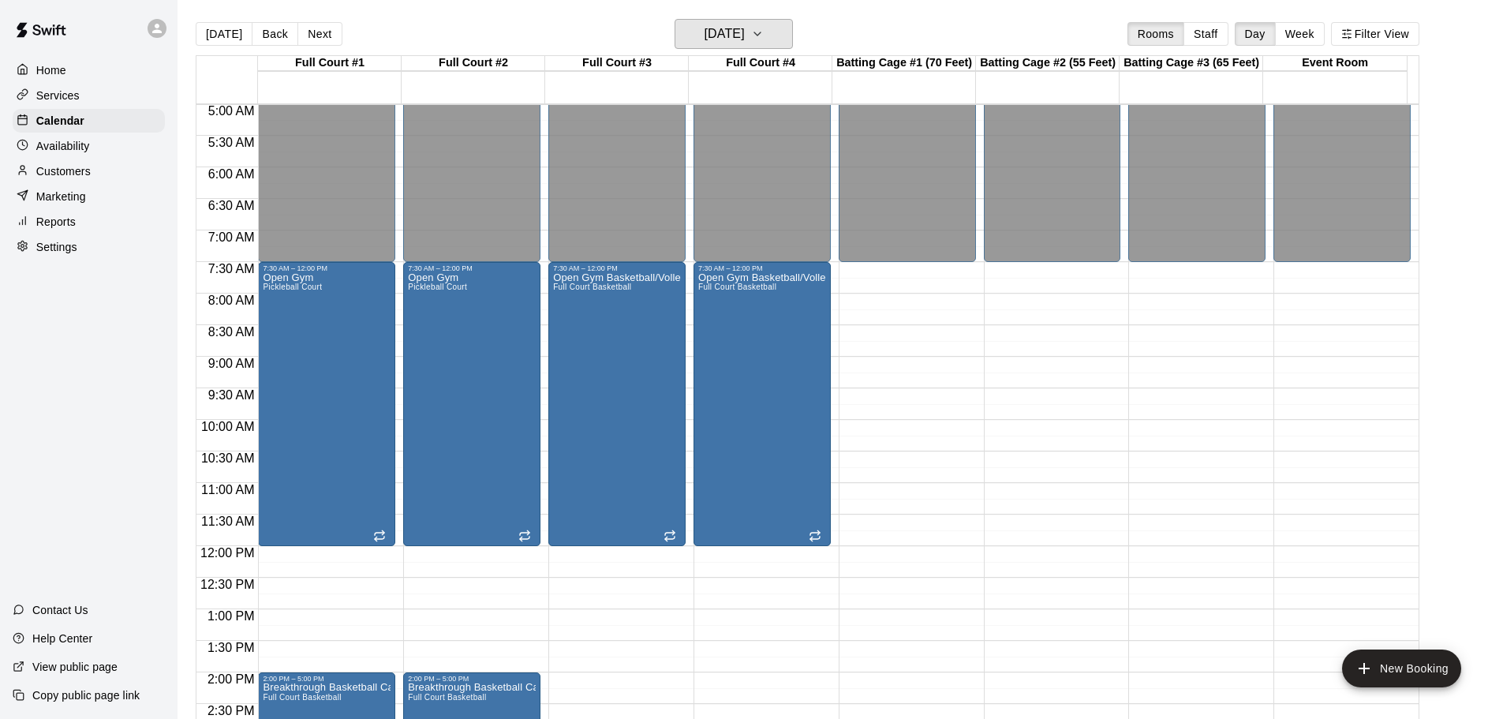
scroll to position [395, 0]
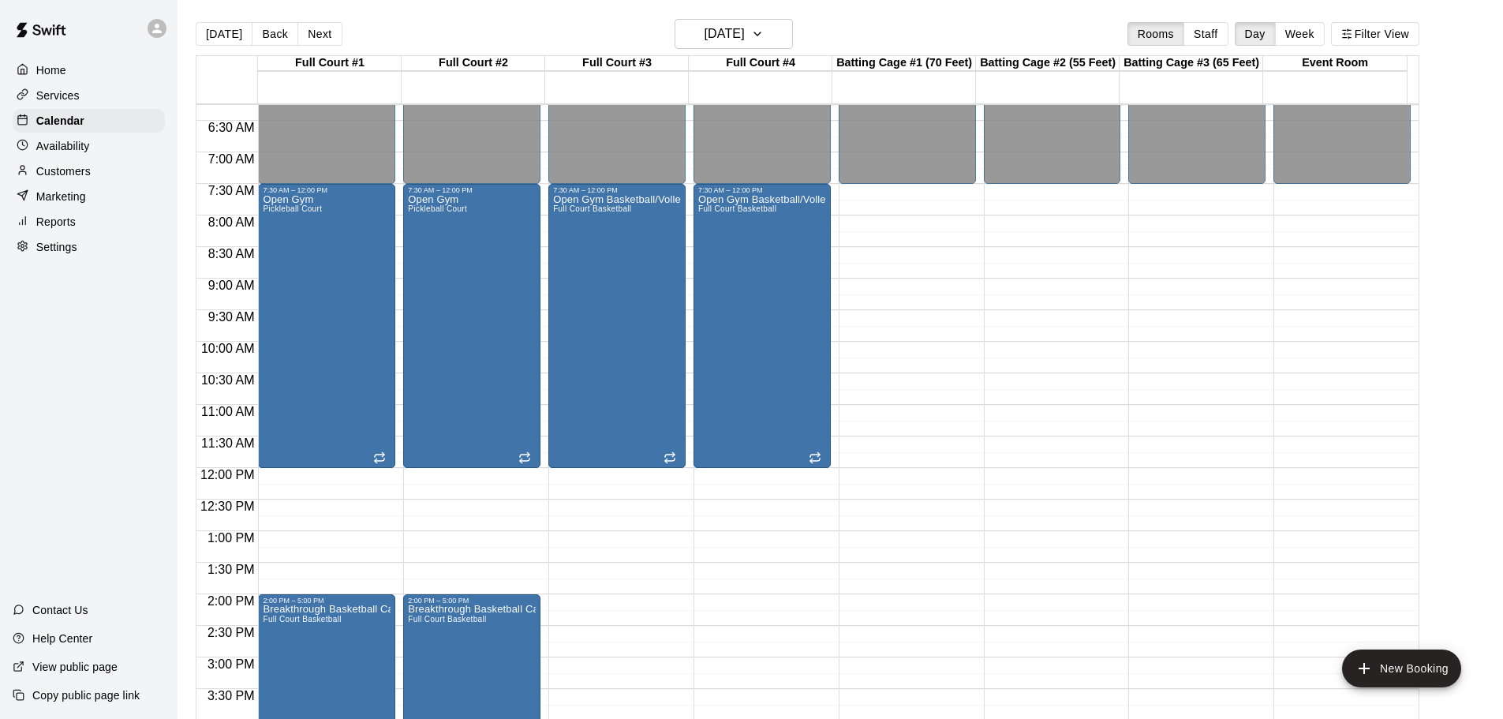
click at [1323, 297] on div "12:00 AM – 7:30 AM Closed 7:00 PM – 11:59 PM Closed" at bounding box center [1342, 467] width 137 height 1515
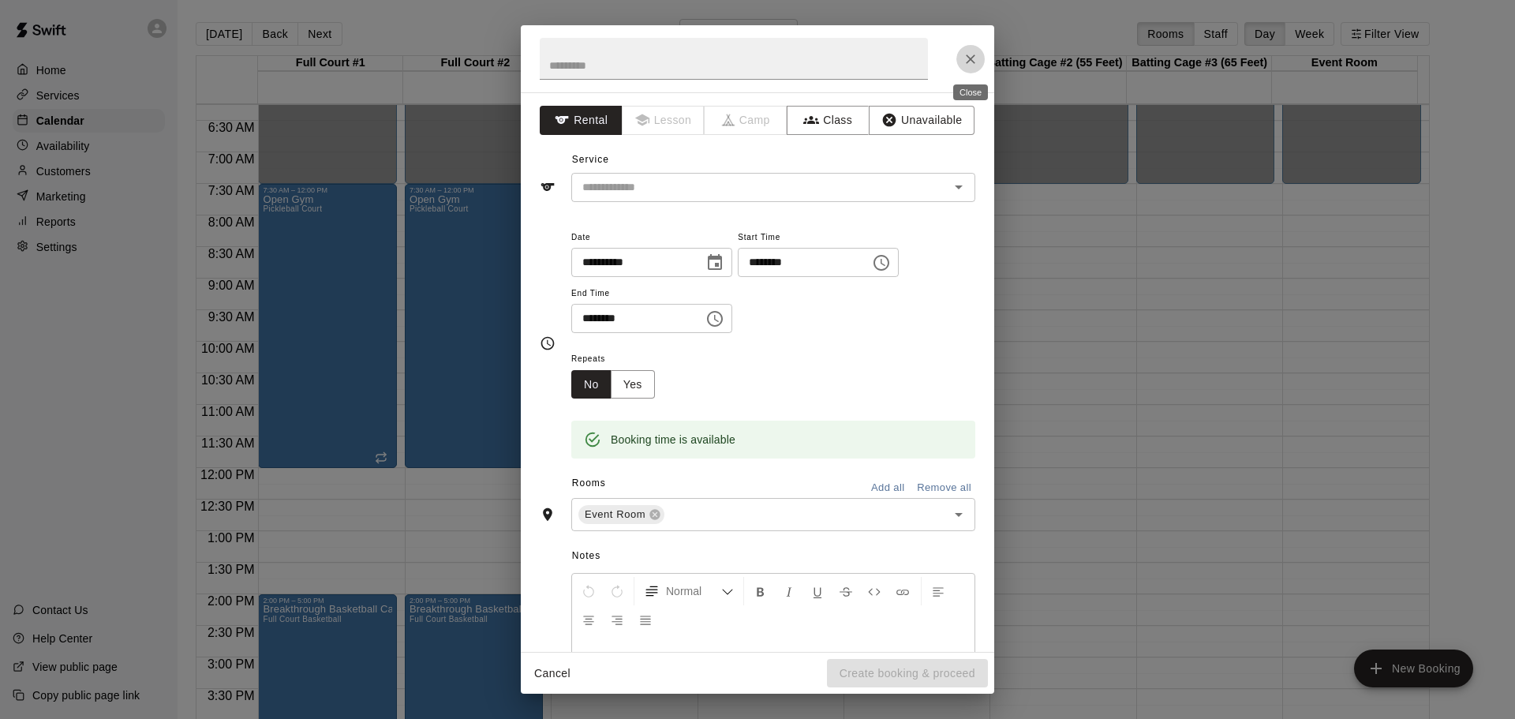
click at [966, 52] on icon "Close" at bounding box center [971, 59] width 16 height 16
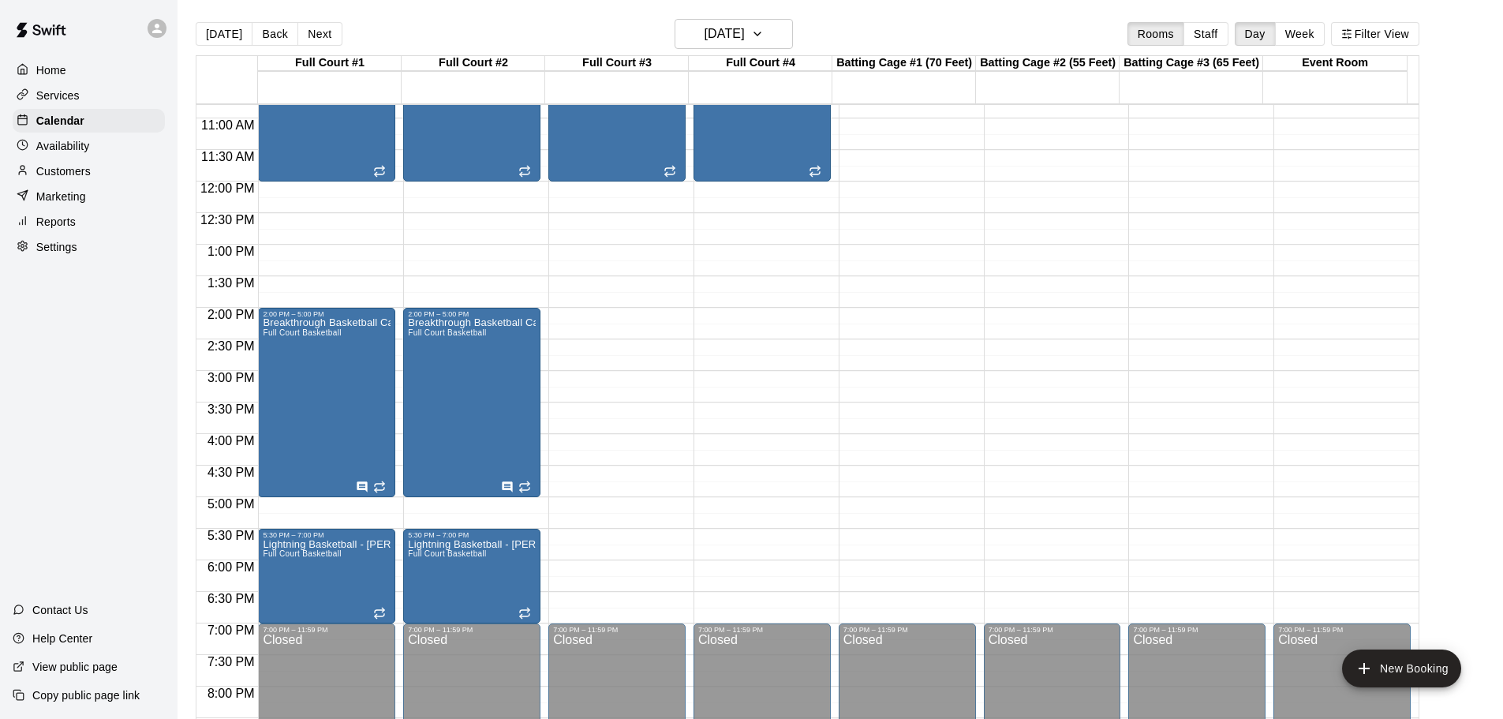
scroll to position [710, 0]
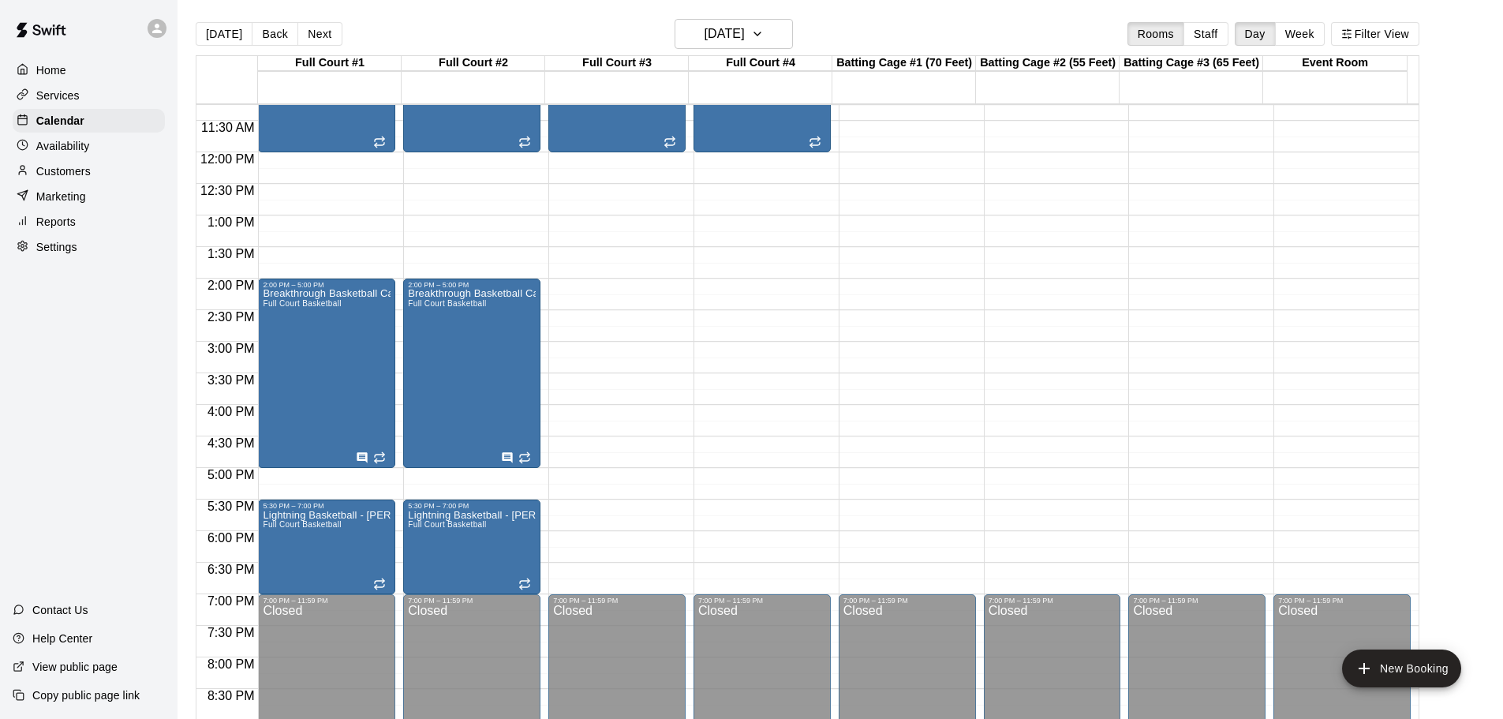
click at [1446, 169] on main "[DATE] Back [DATE][DATE] Rooms Staff Day Week Filter View Full Court #1 21 Sun …" at bounding box center [840, 378] width 1313 height 719
click at [1375, 324] on div "12:00 AM – 7:30 AM Closed 7:00 PM – 11:59 PM Closed" at bounding box center [1342, 152] width 137 height 1515
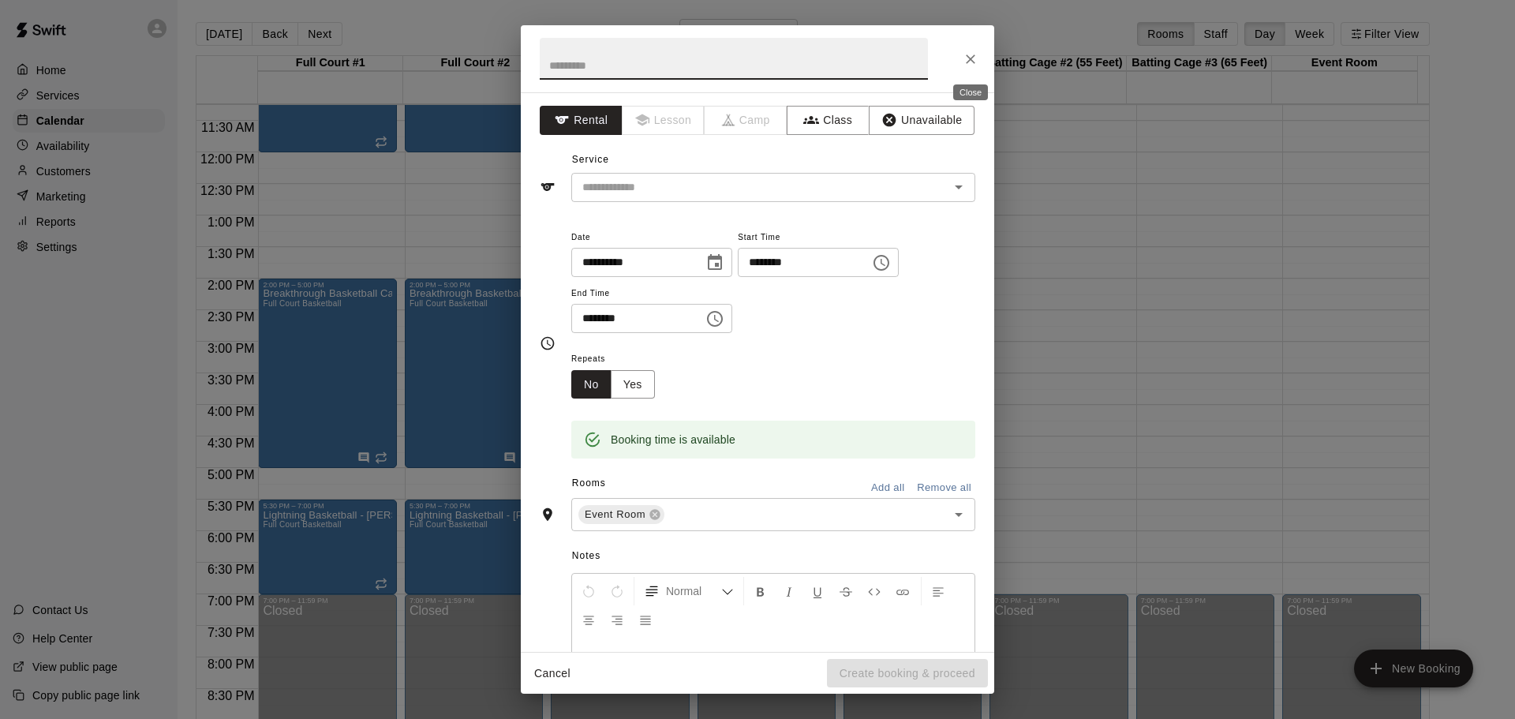
click at [968, 63] on icon "Close" at bounding box center [971, 59] width 16 height 16
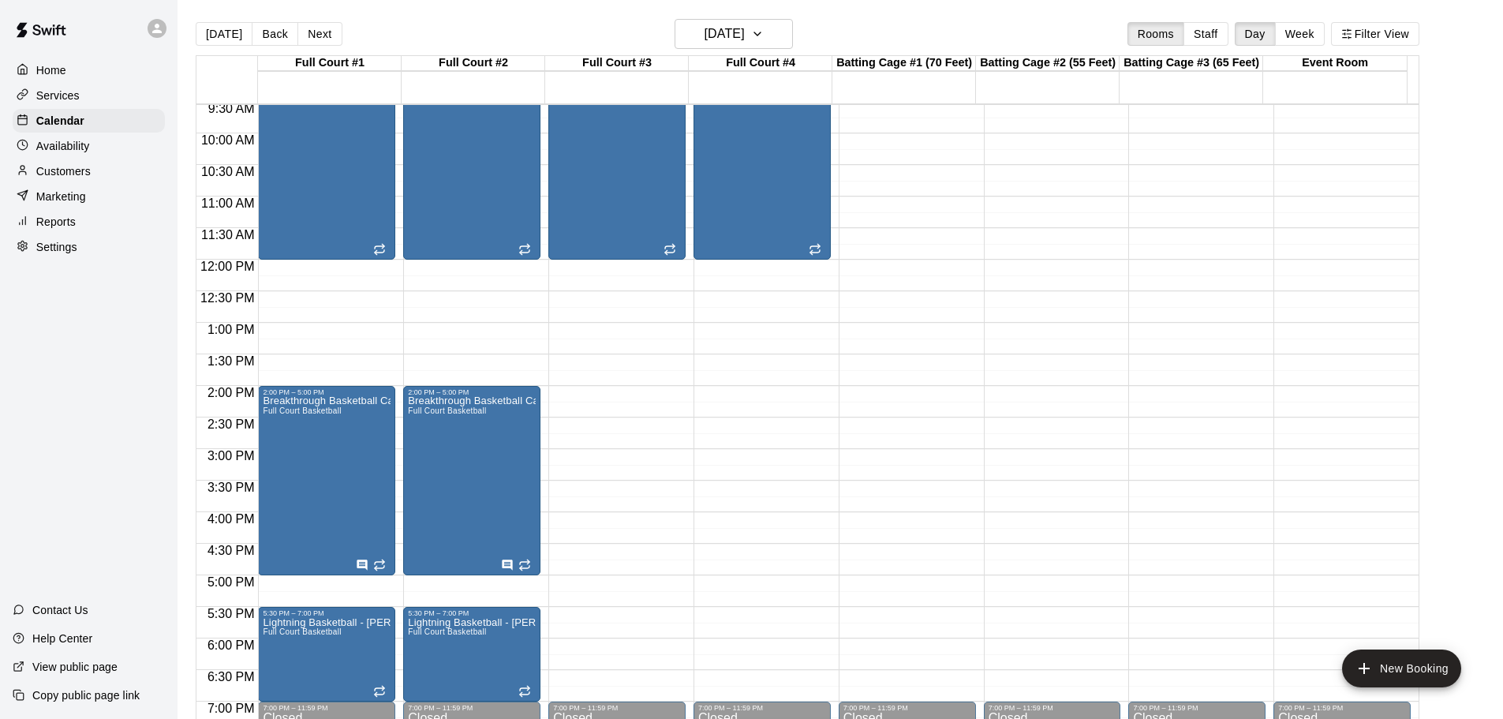
scroll to position [631, 0]
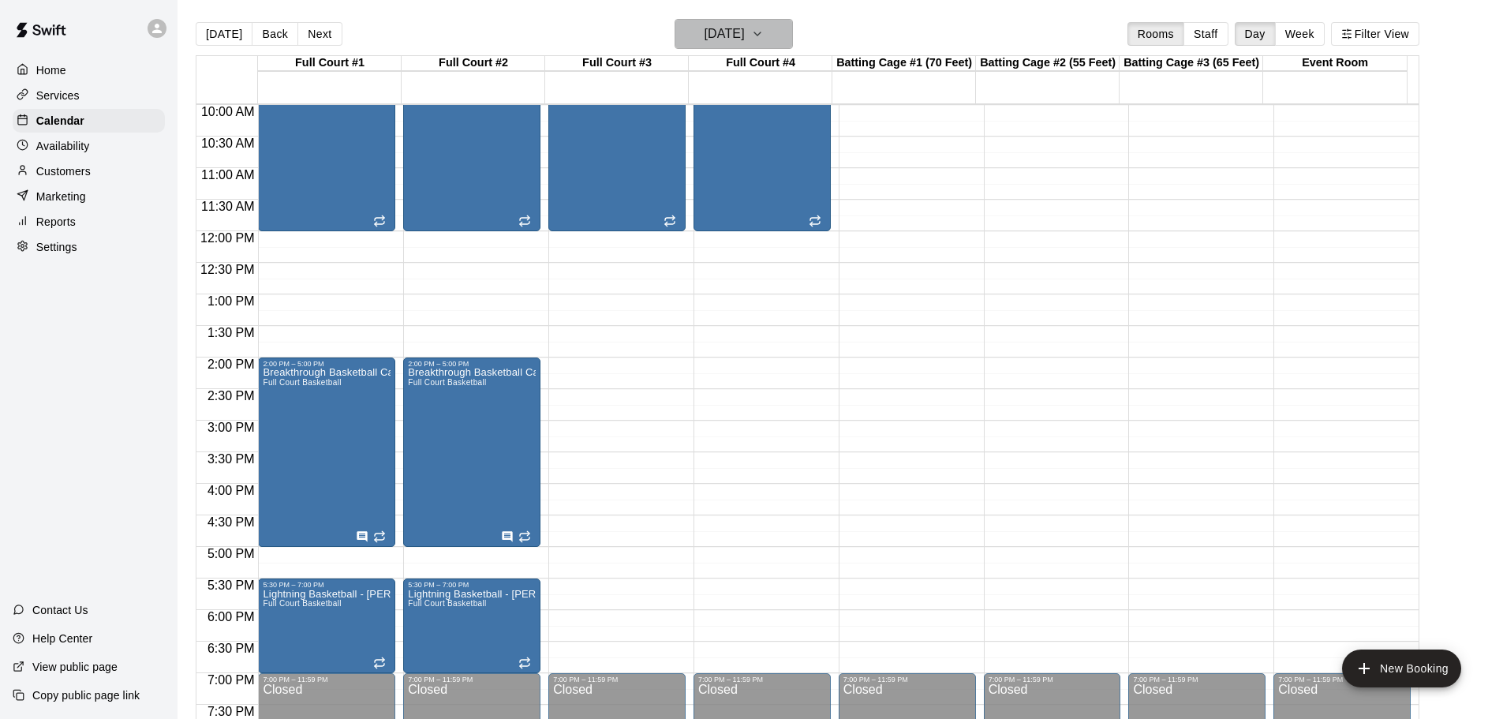
click at [745, 26] on h6 "[DATE]" at bounding box center [725, 34] width 40 height 22
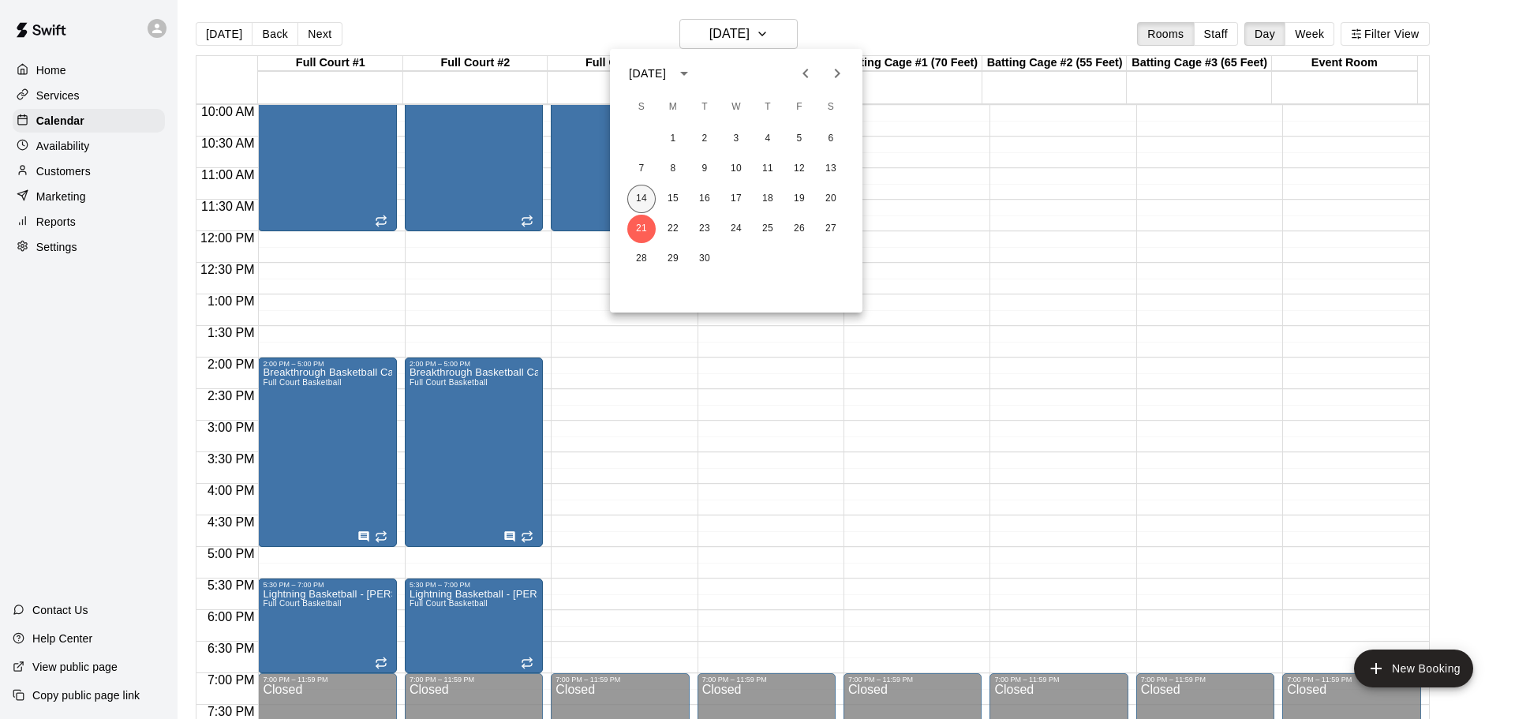
click at [638, 200] on button "14" at bounding box center [641, 199] width 28 height 28
